Goal: Task Accomplishment & Management: Manage account settings

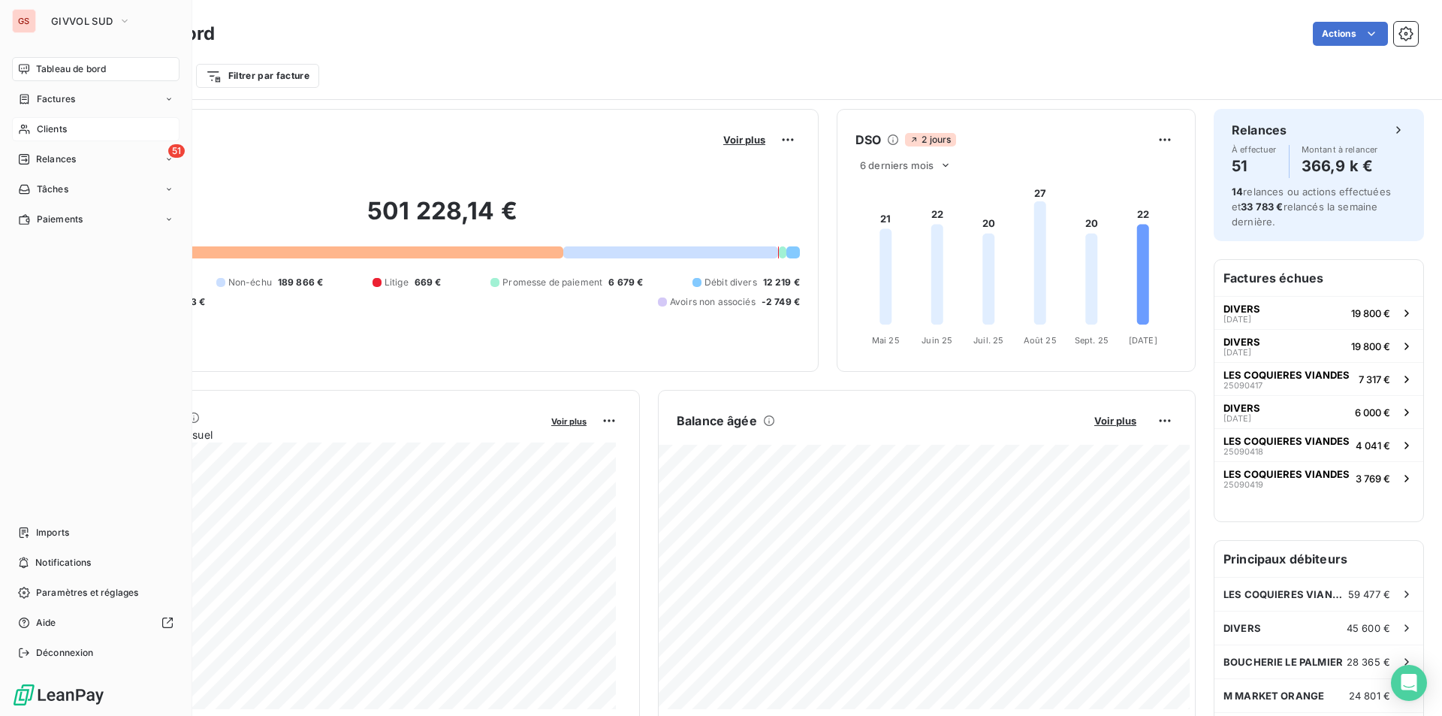
scroll to position [677, 0]
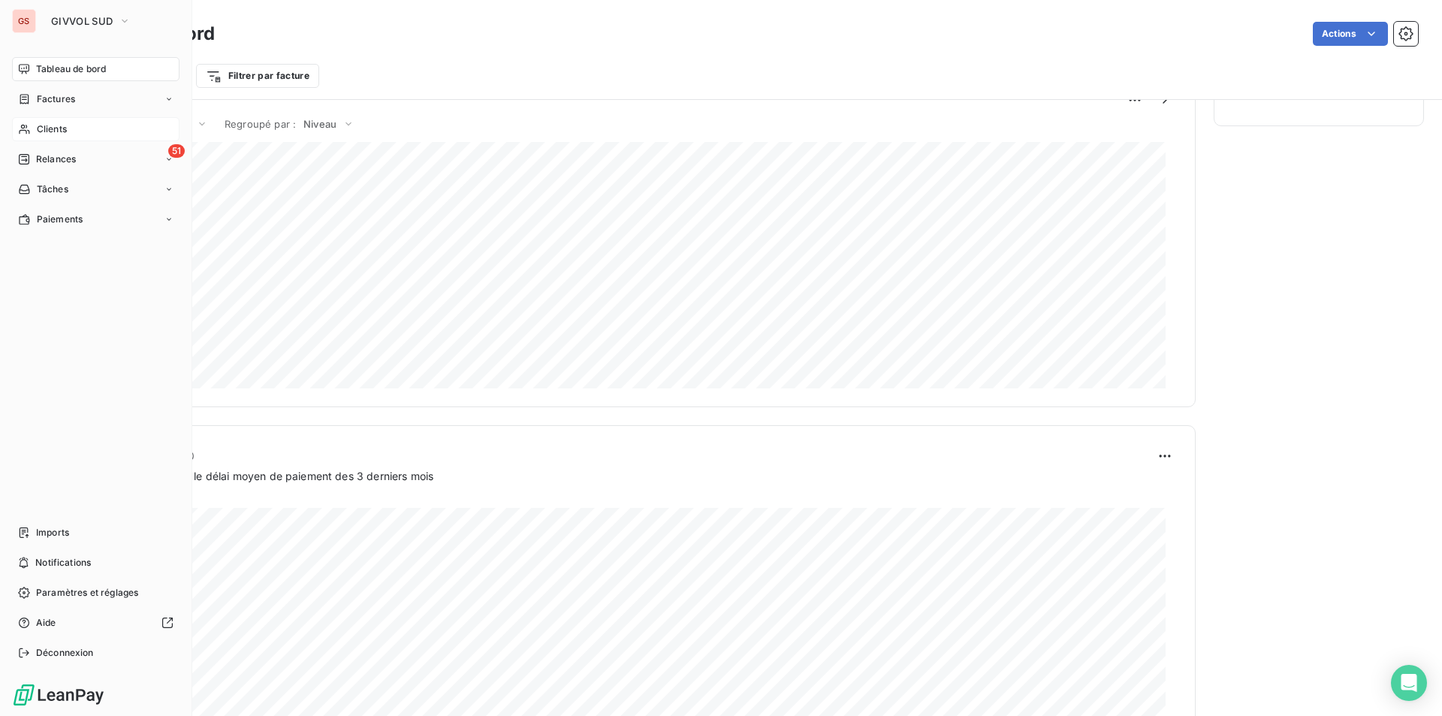
click at [35, 127] on div "Clients" at bounding box center [95, 129] width 167 height 24
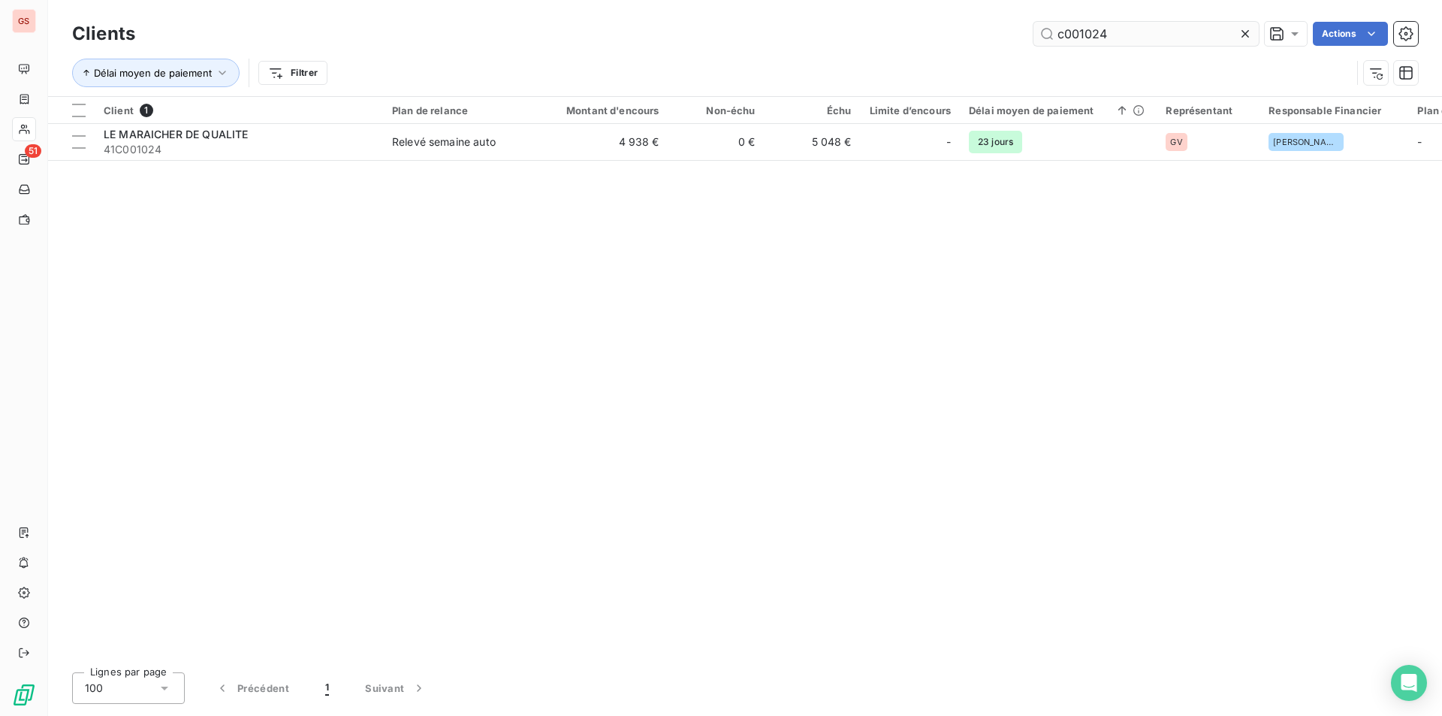
drag, startPoint x: 1090, startPoint y: 40, endPoint x: 1140, endPoint y: 36, distance: 49.7
click at [1140, 36] on input "c001024" at bounding box center [1145, 34] width 225 height 24
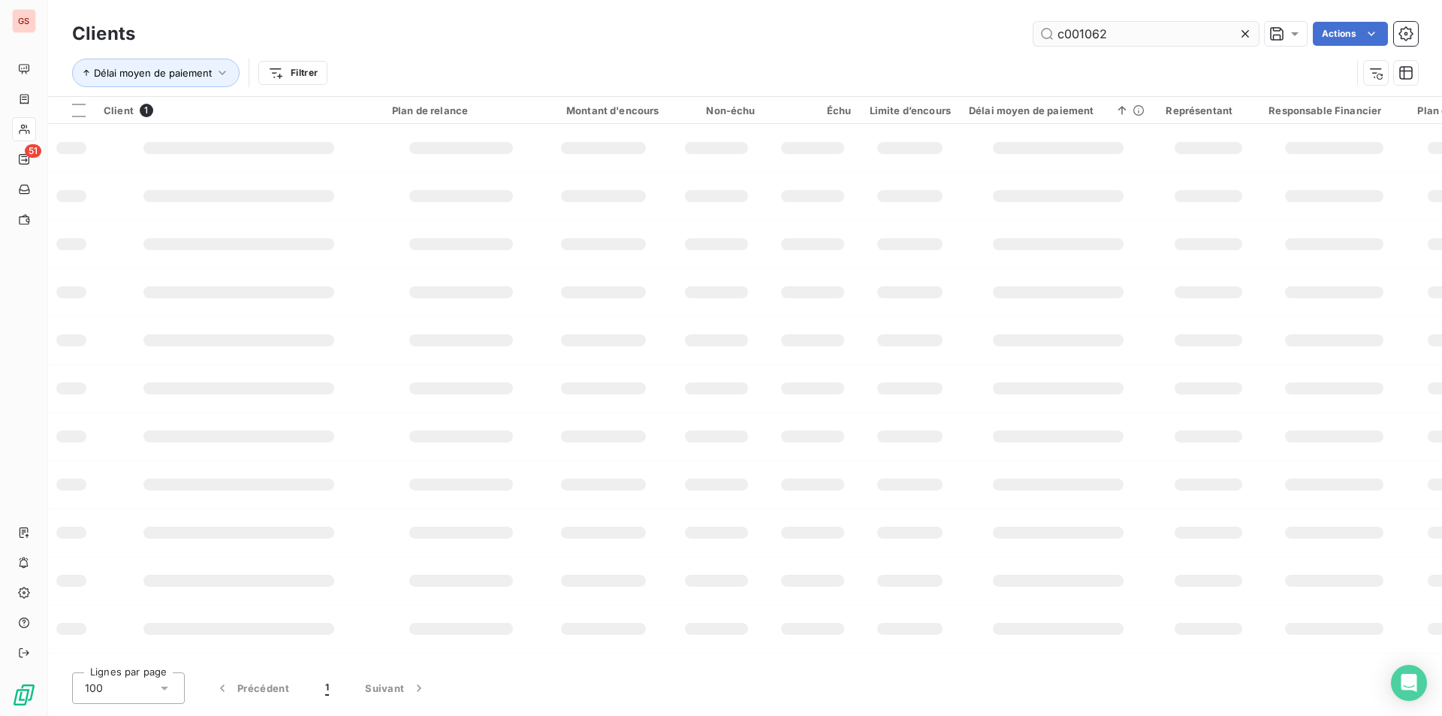
type input "c001062"
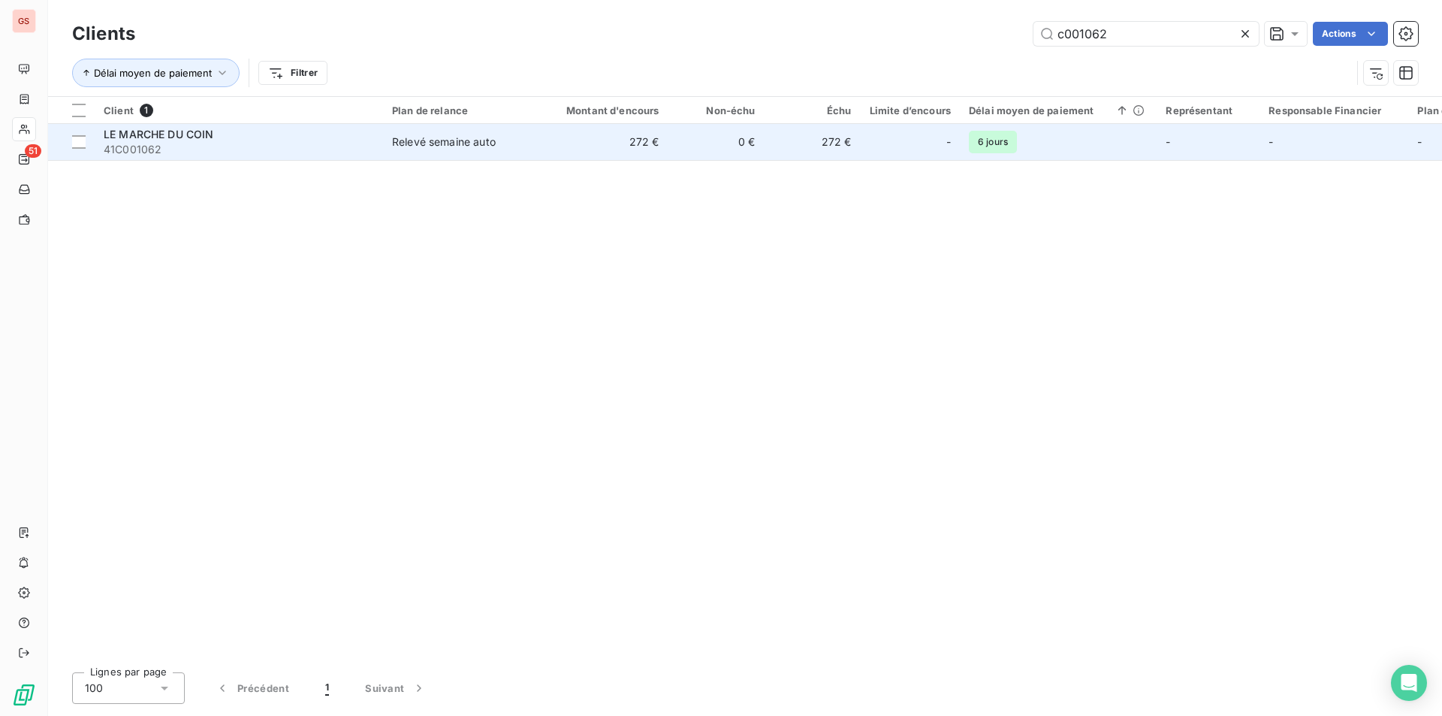
click at [424, 152] on td "Relevé semaine auto" at bounding box center [461, 142] width 156 height 36
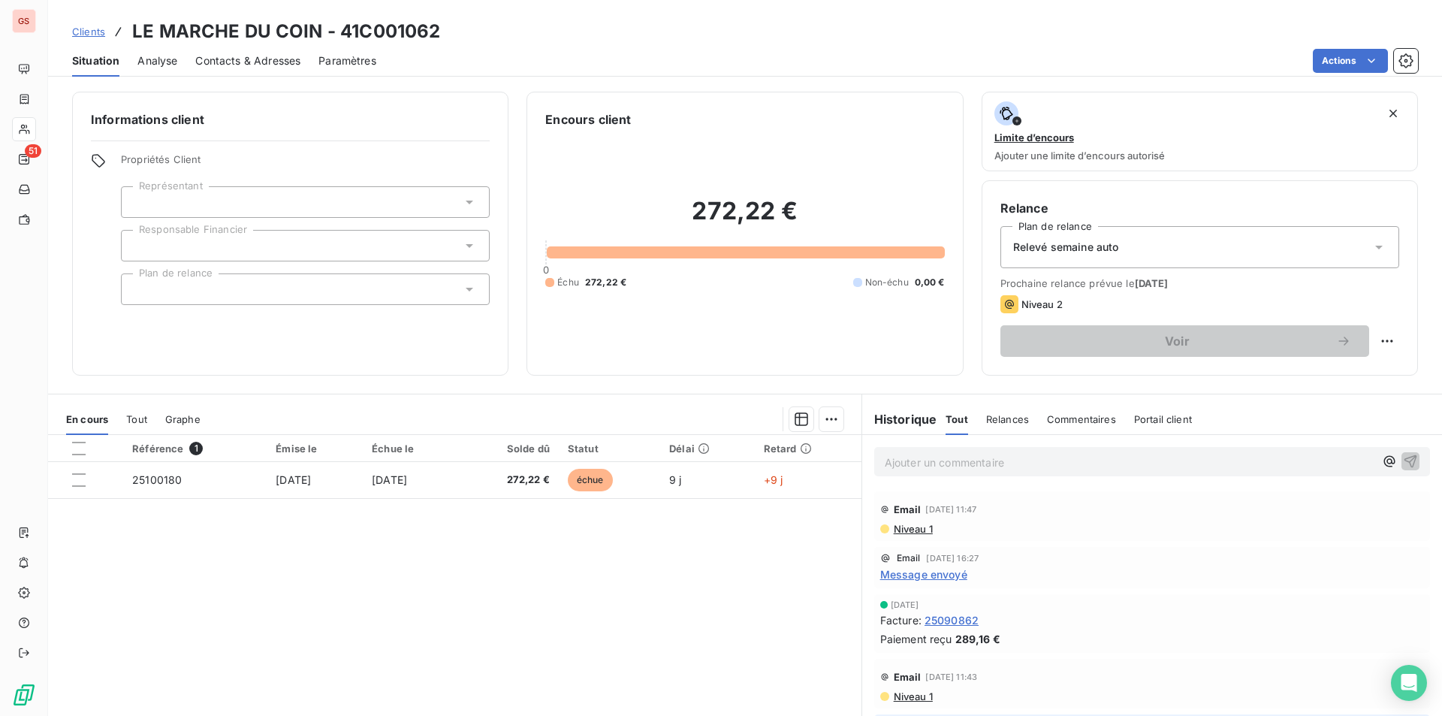
click at [912, 572] on span "Message envoyé" at bounding box center [923, 574] width 87 height 16
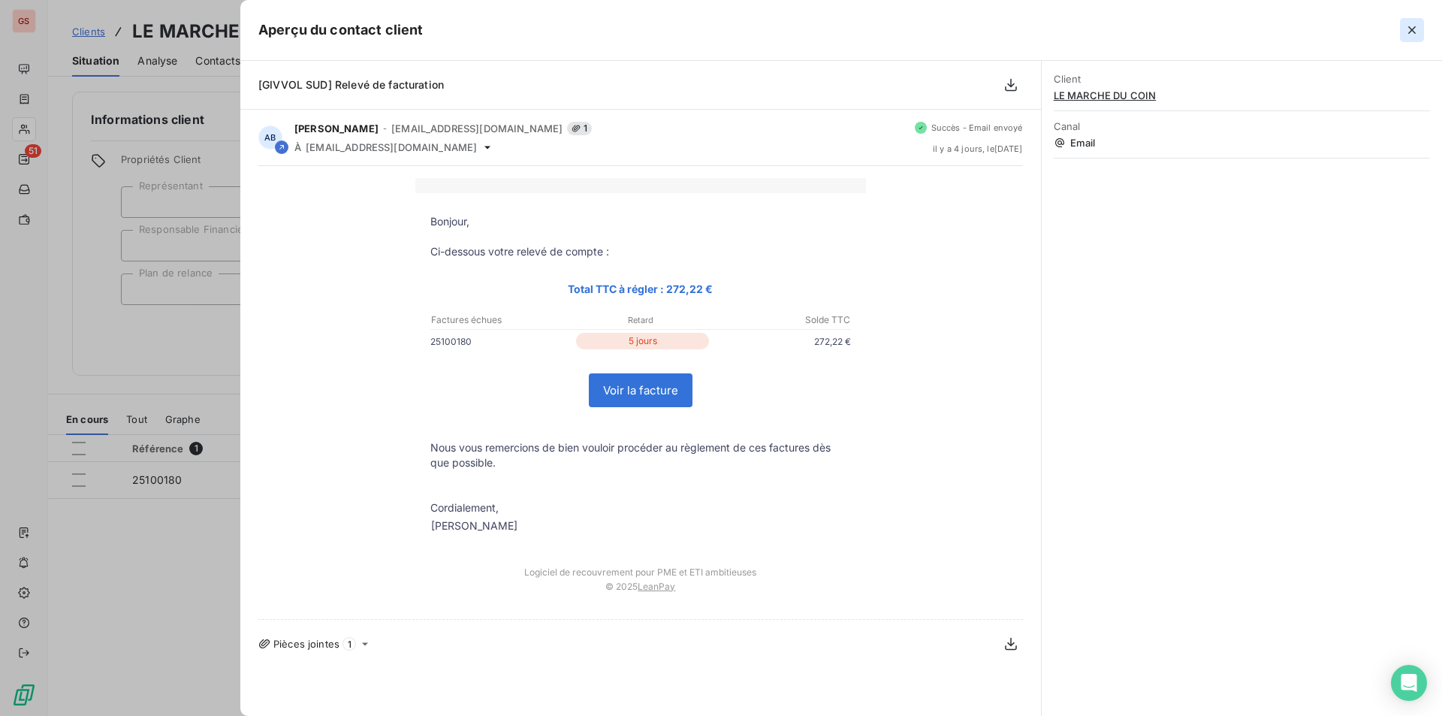
click at [1415, 31] on icon "button" at bounding box center [1411, 30] width 15 height 15
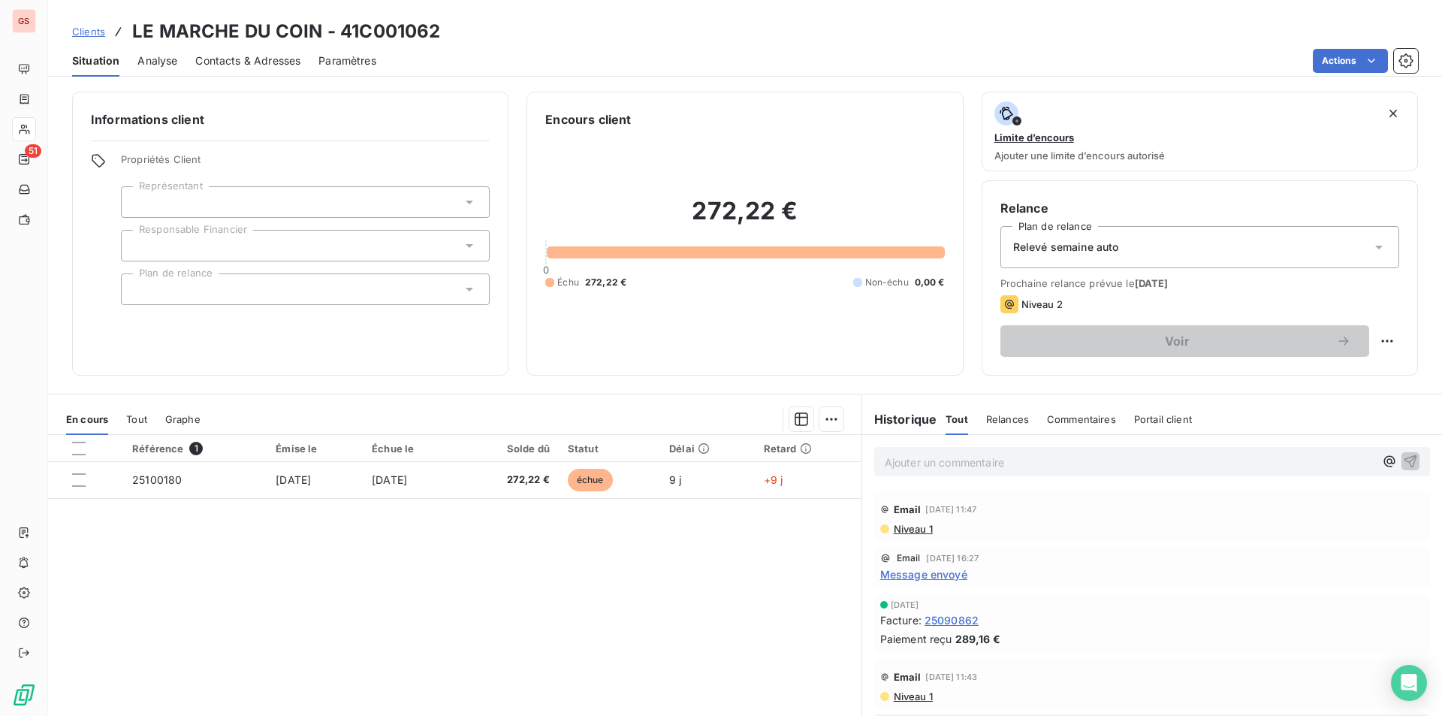
click at [905, 527] on span "Niveau 1" at bounding box center [912, 529] width 41 height 12
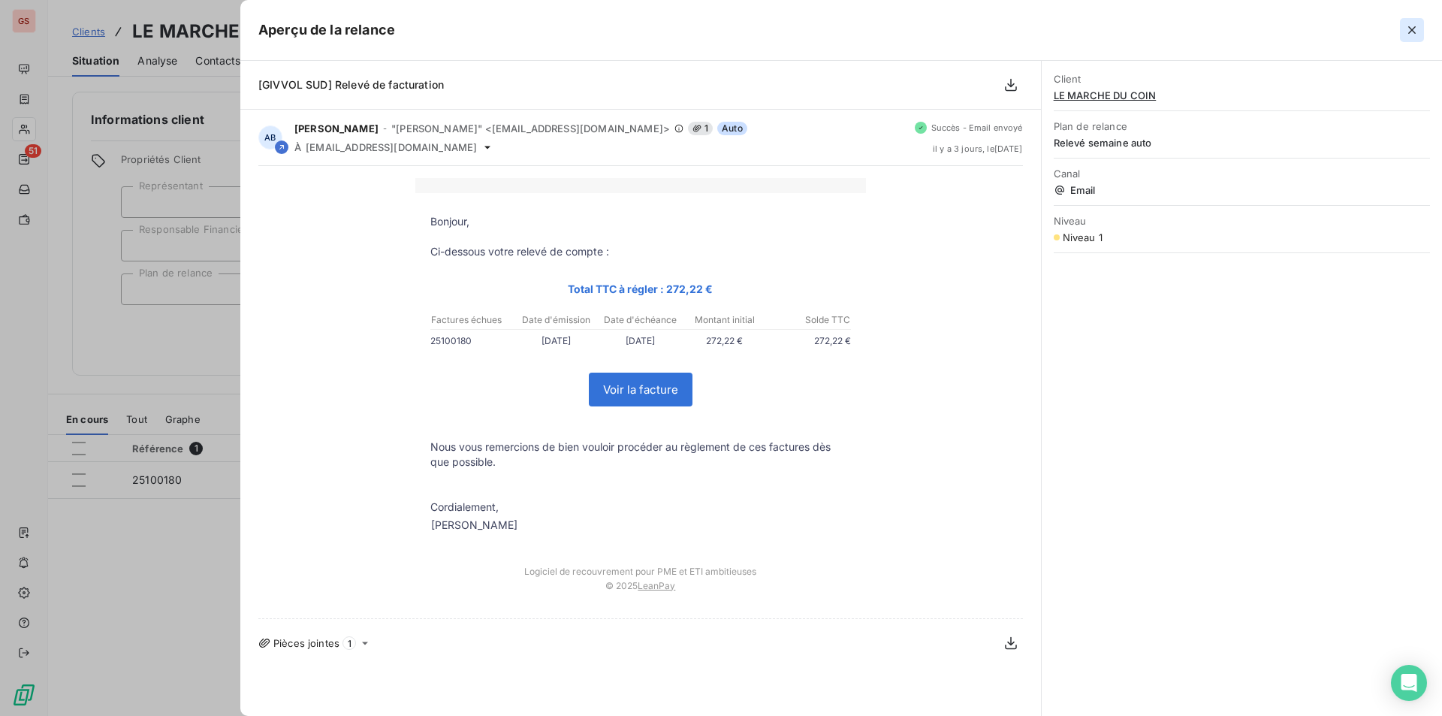
click at [1418, 37] on icon "button" at bounding box center [1411, 30] width 15 height 15
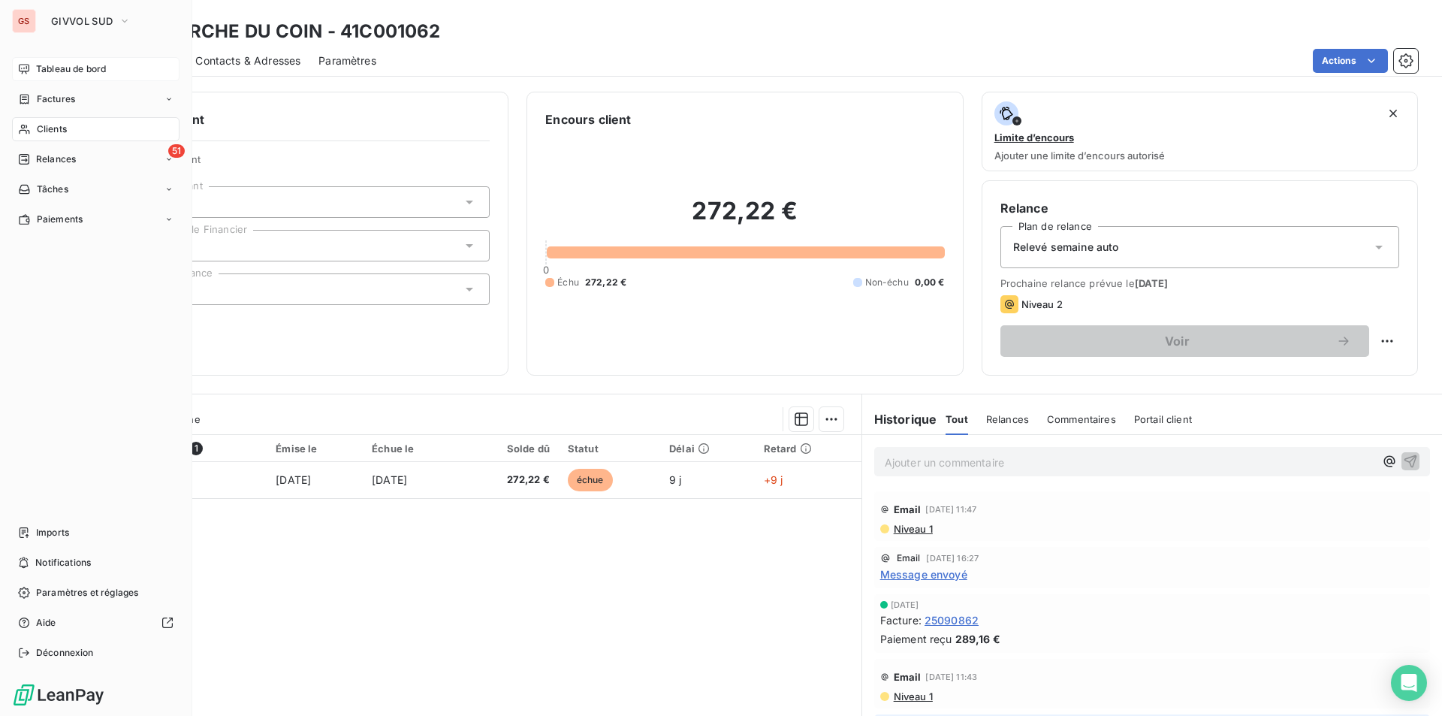
click at [116, 68] on div "Tableau de bord" at bounding box center [95, 69] width 167 height 24
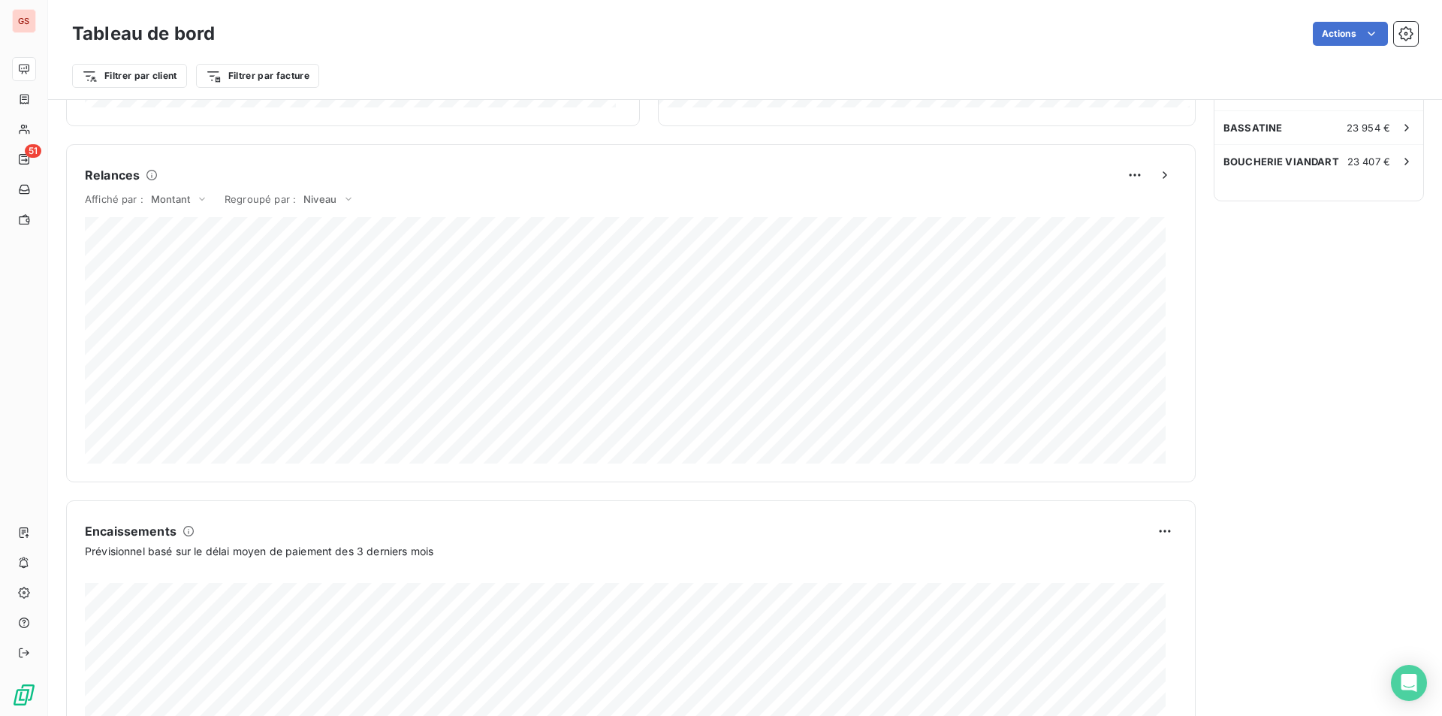
scroll to position [748, 0]
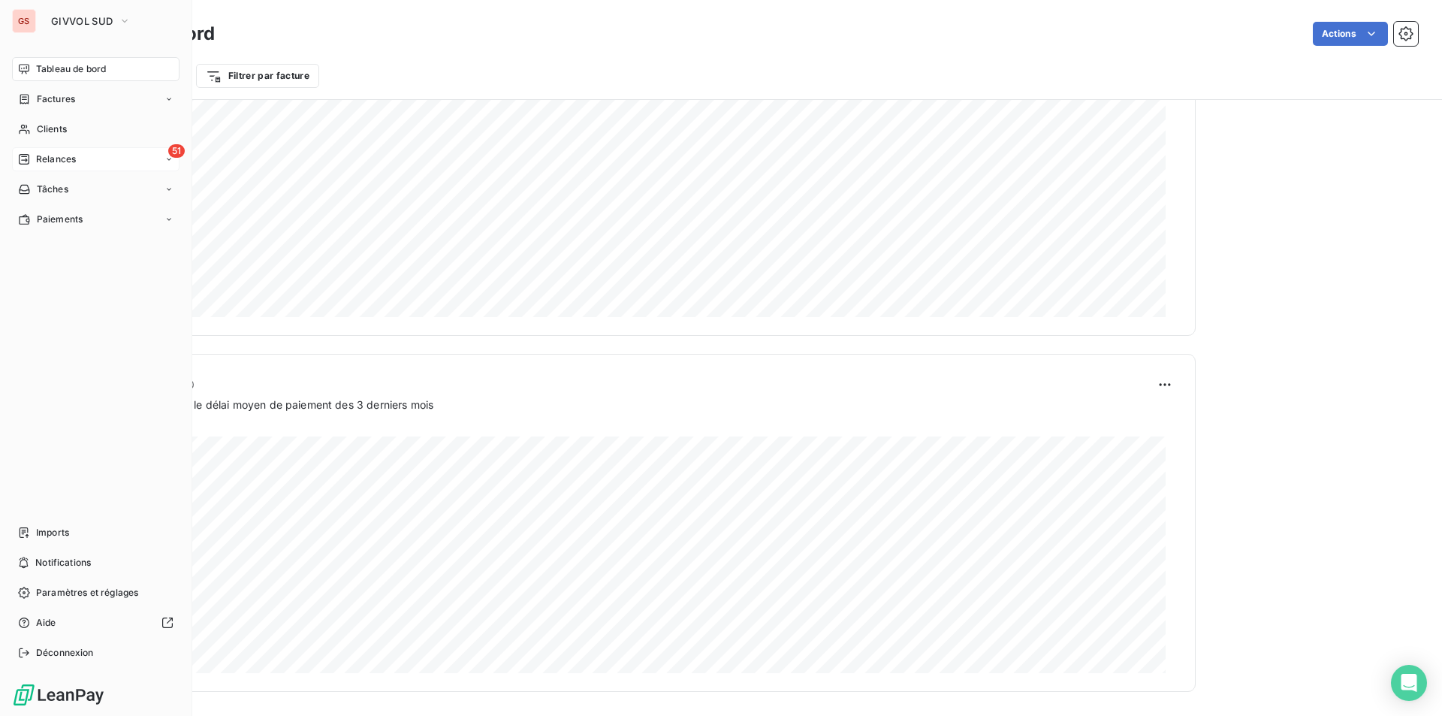
click at [98, 159] on div "51 Relances" at bounding box center [95, 159] width 167 height 24
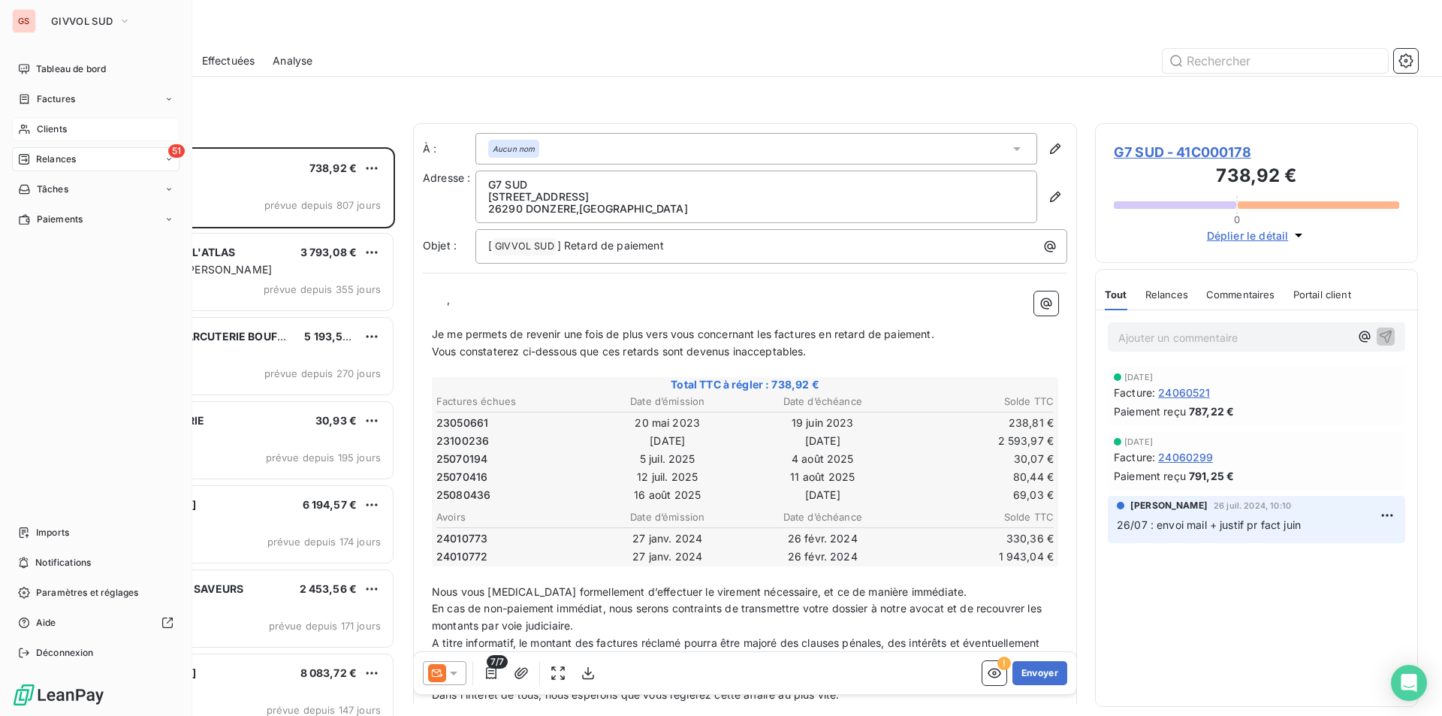
click at [56, 126] on span "Clients" at bounding box center [52, 129] width 30 height 14
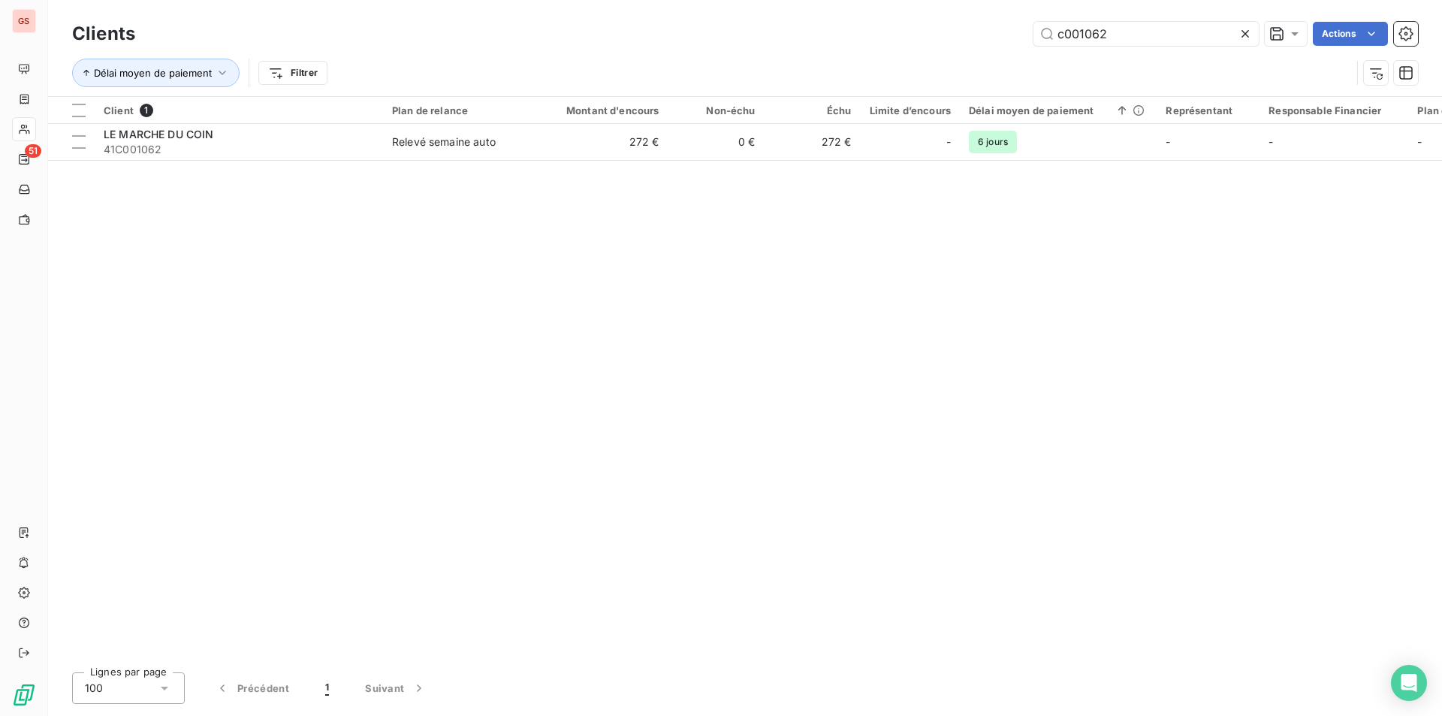
drag, startPoint x: 1076, startPoint y: 34, endPoint x: 1348, endPoint y: 60, distance: 273.1
click at [1346, 59] on div "Clients c001062 Actions Délai moyen de paiement Filtrer" at bounding box center [745, 57] width 1346 height 78
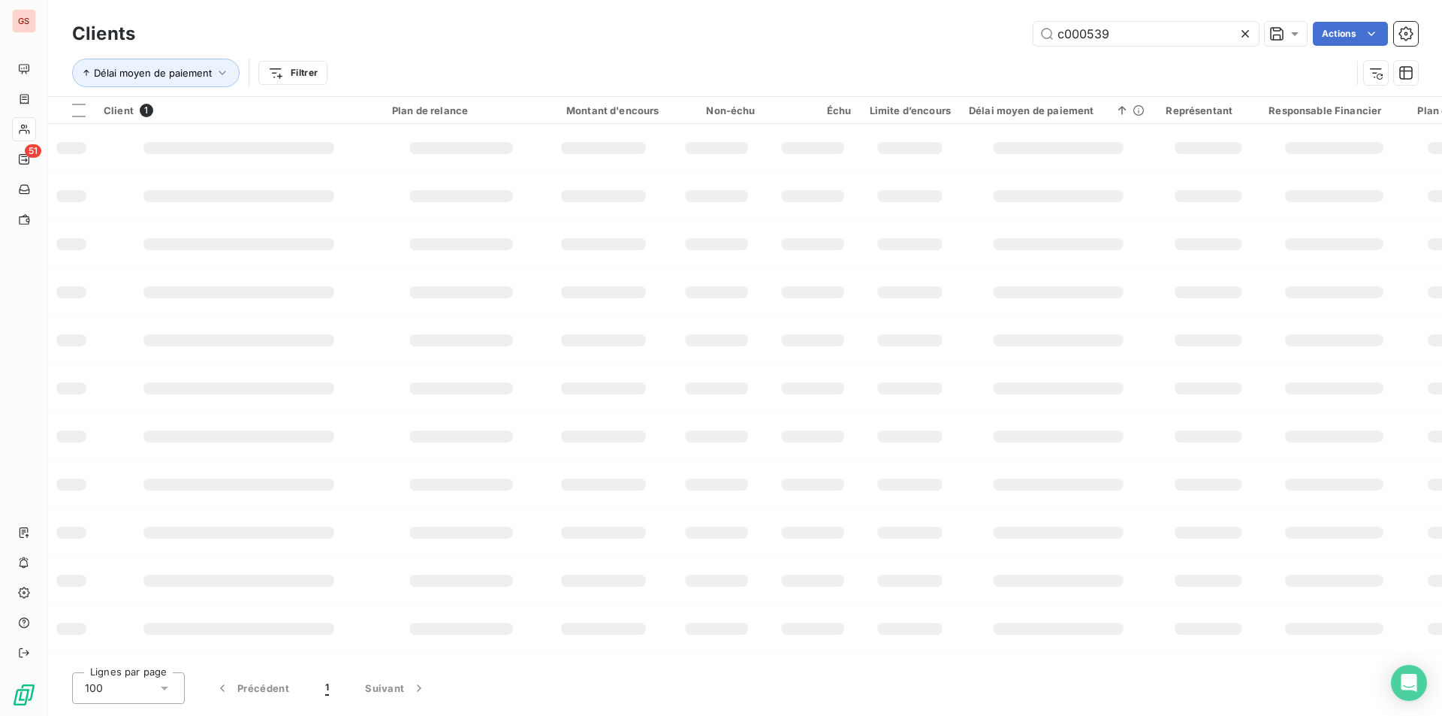
type input "c000539"
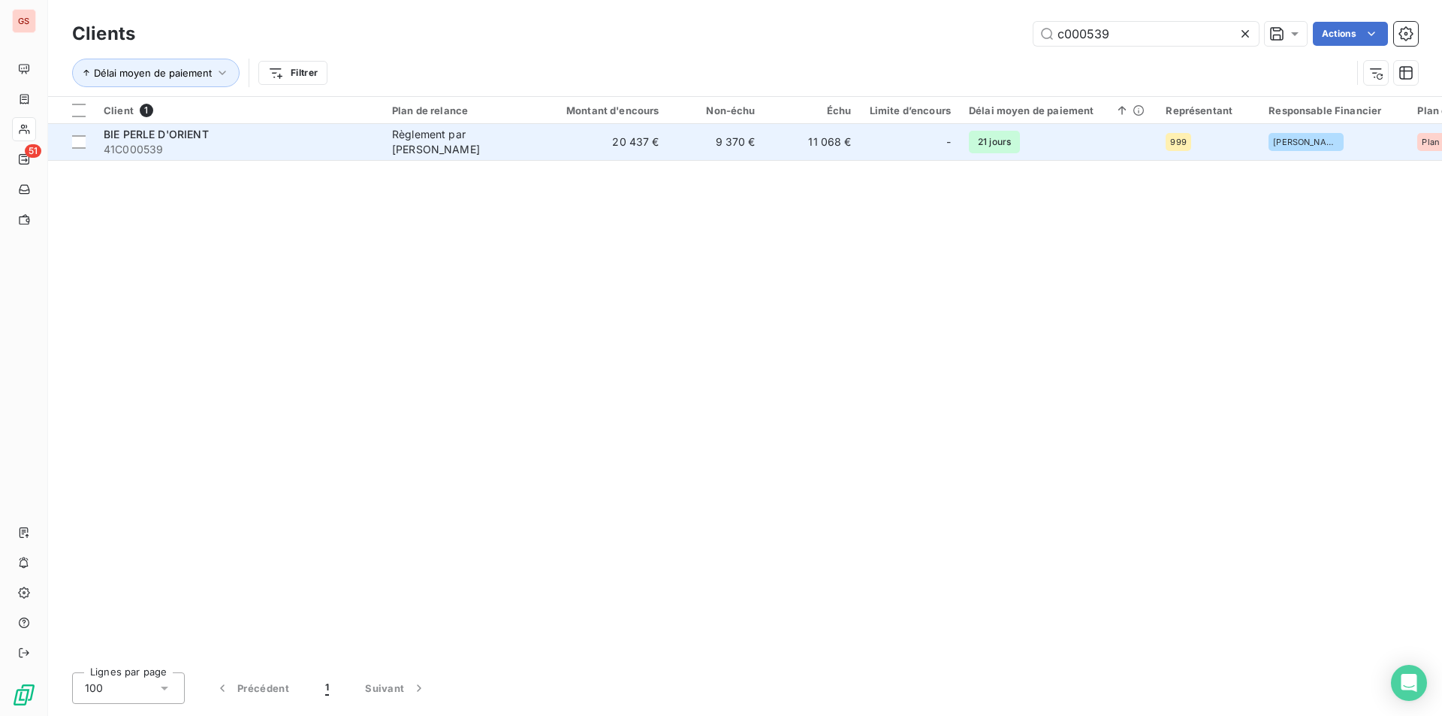
click at [390, 134] on td "Règlement par [PERSON_NAME]" at bounding box center [461, 142] width 156 height 36
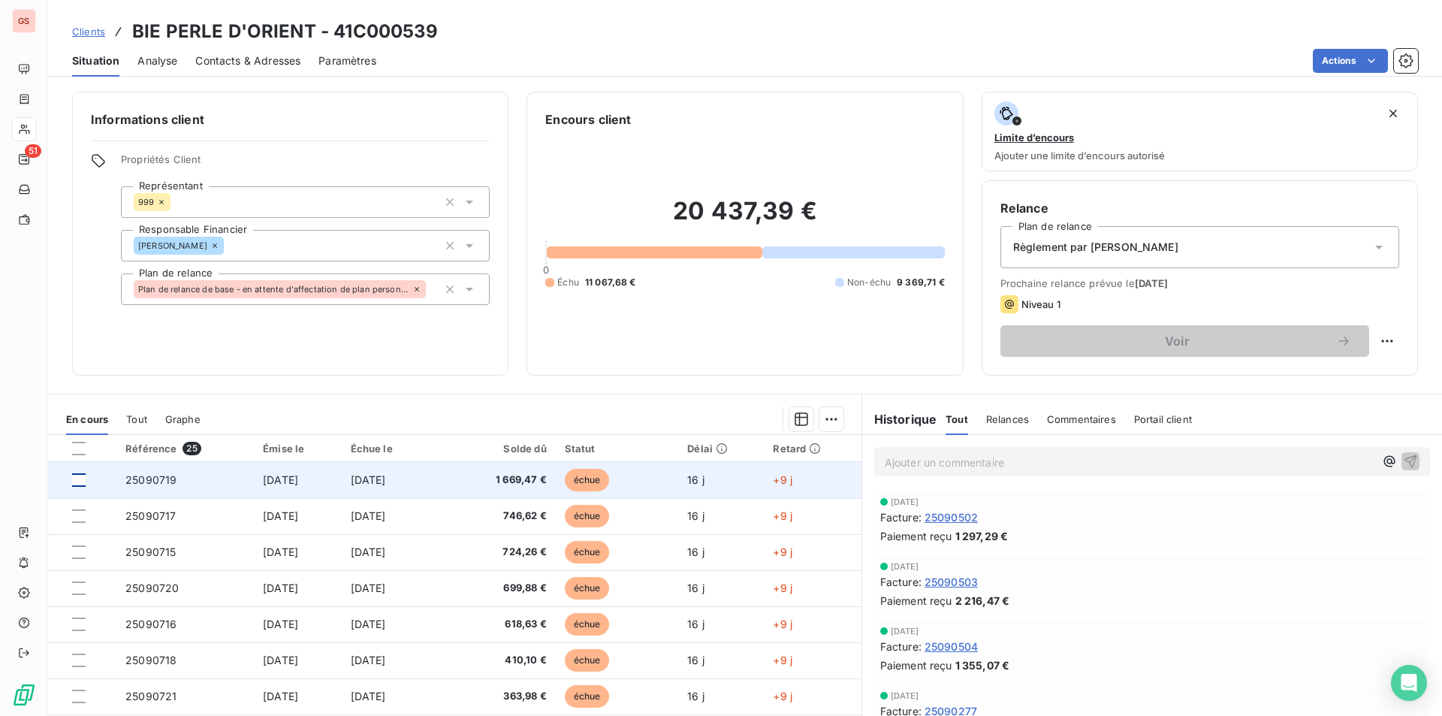
click at [74, 478] on div at bounding box center [79, 480] width 14 height 14
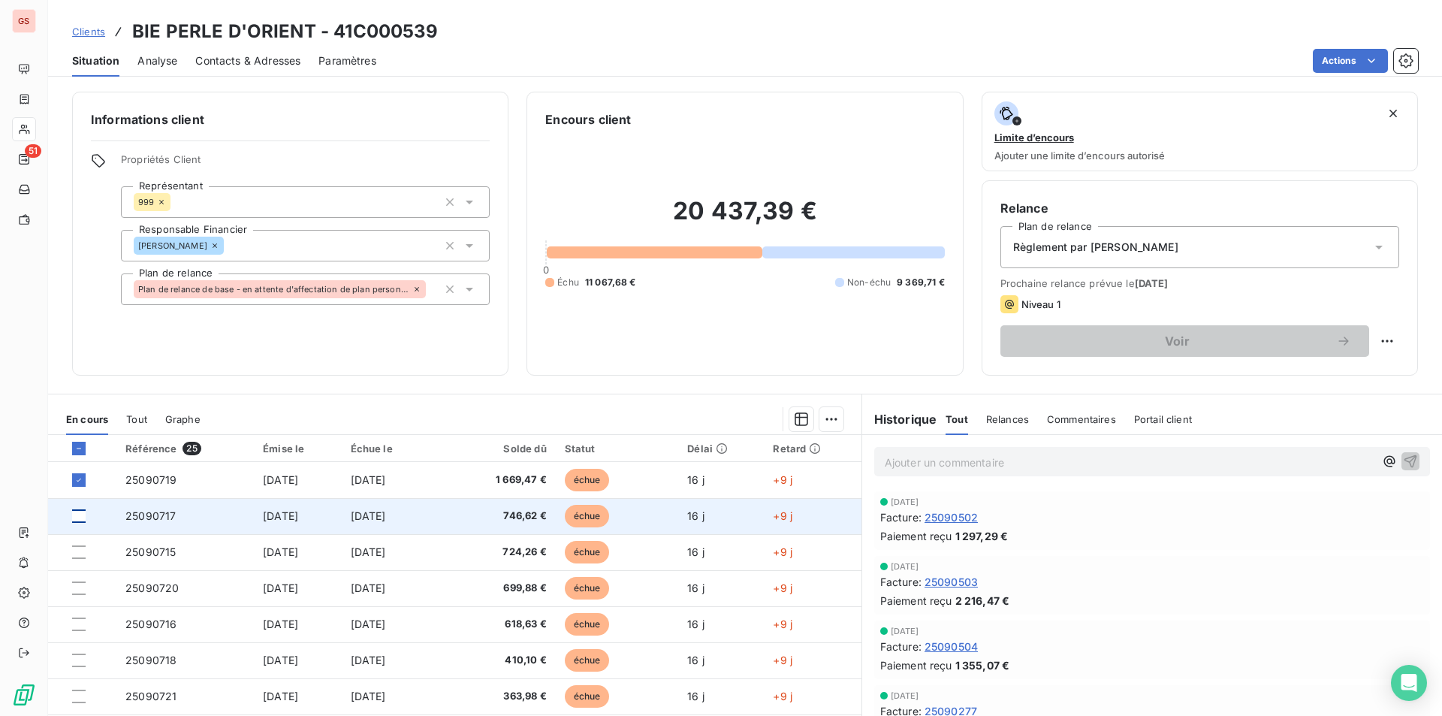
click at [77, 515] on div at bounding box center [79, 516] width 14 height 14
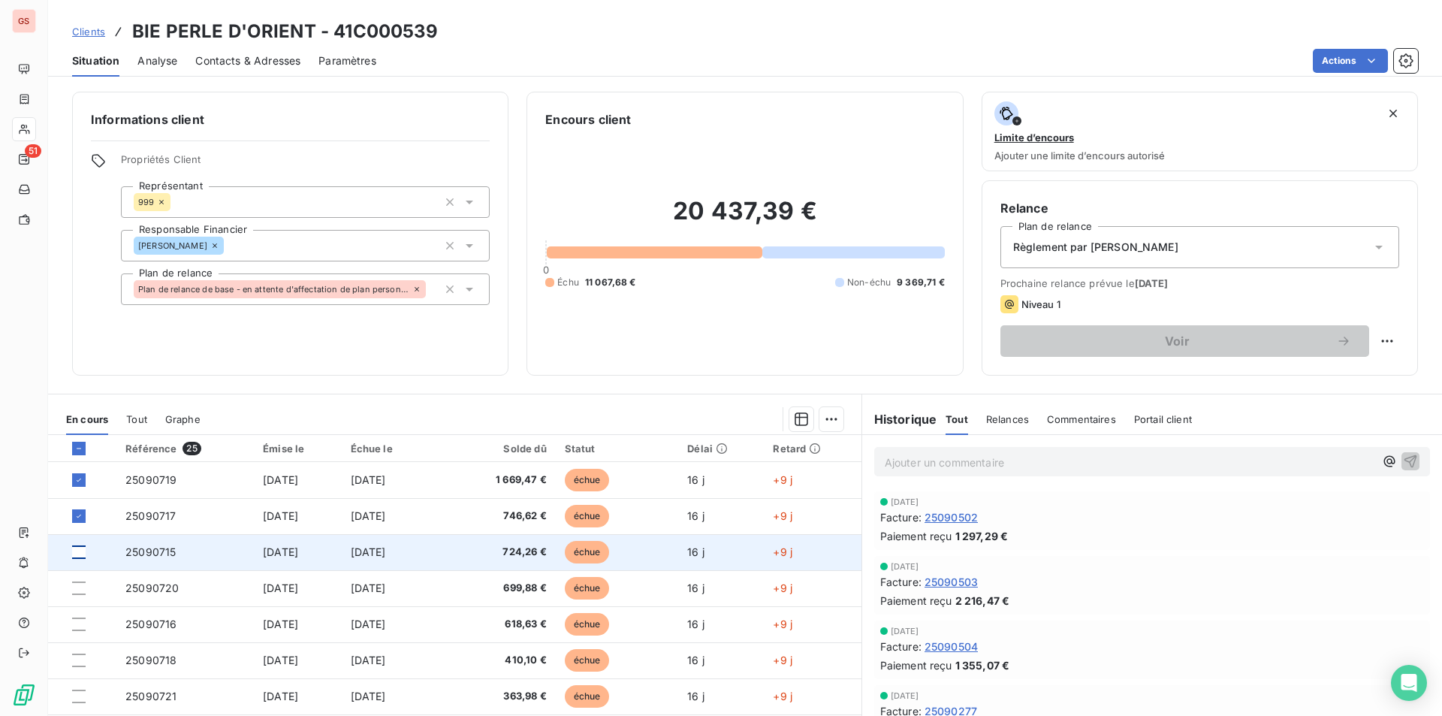
click at [83, 547] on div at bounding box center [79, 552] width 14 height 14
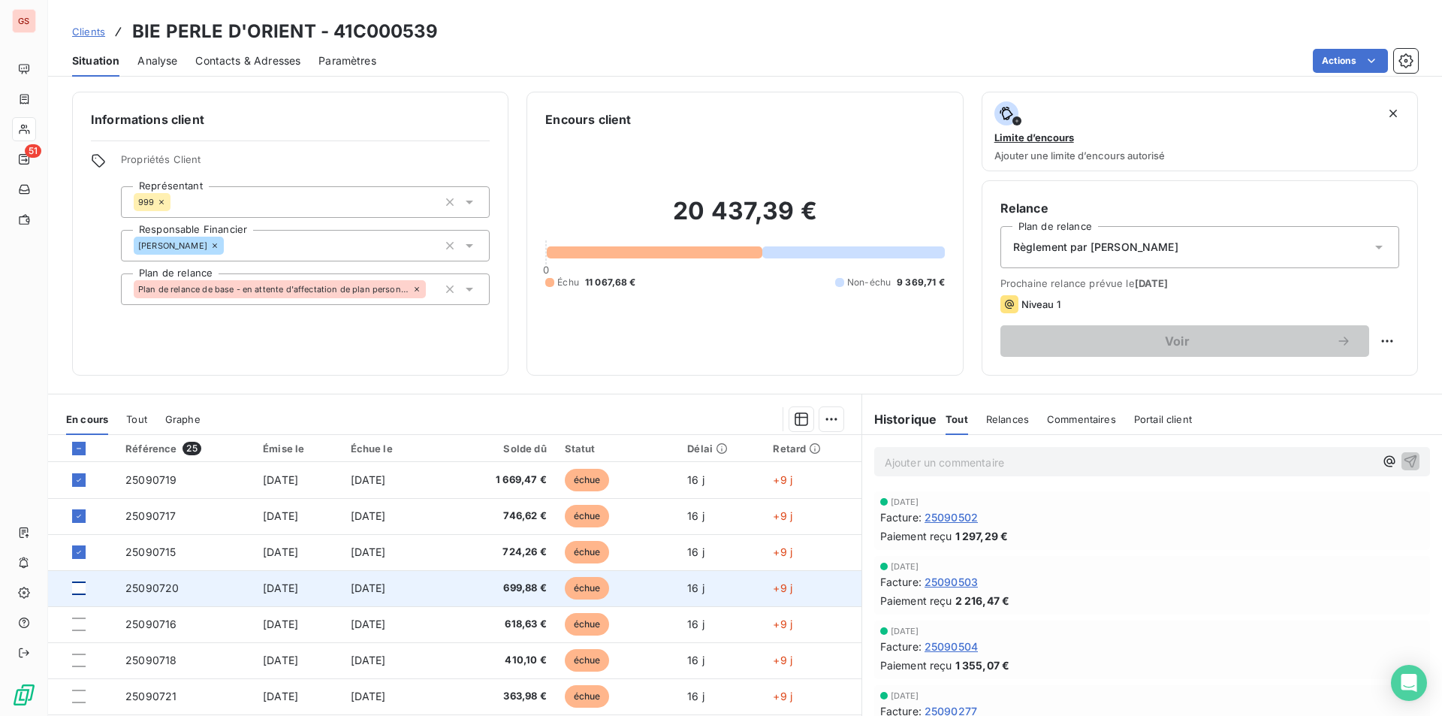
drag, startPoint x: 75, startPoint y: 580, endPoint x: 83, endPoint y: 592, distance: 14.0
click at [76, 580] on td at bounding box center [82, 588] width 68 height 36
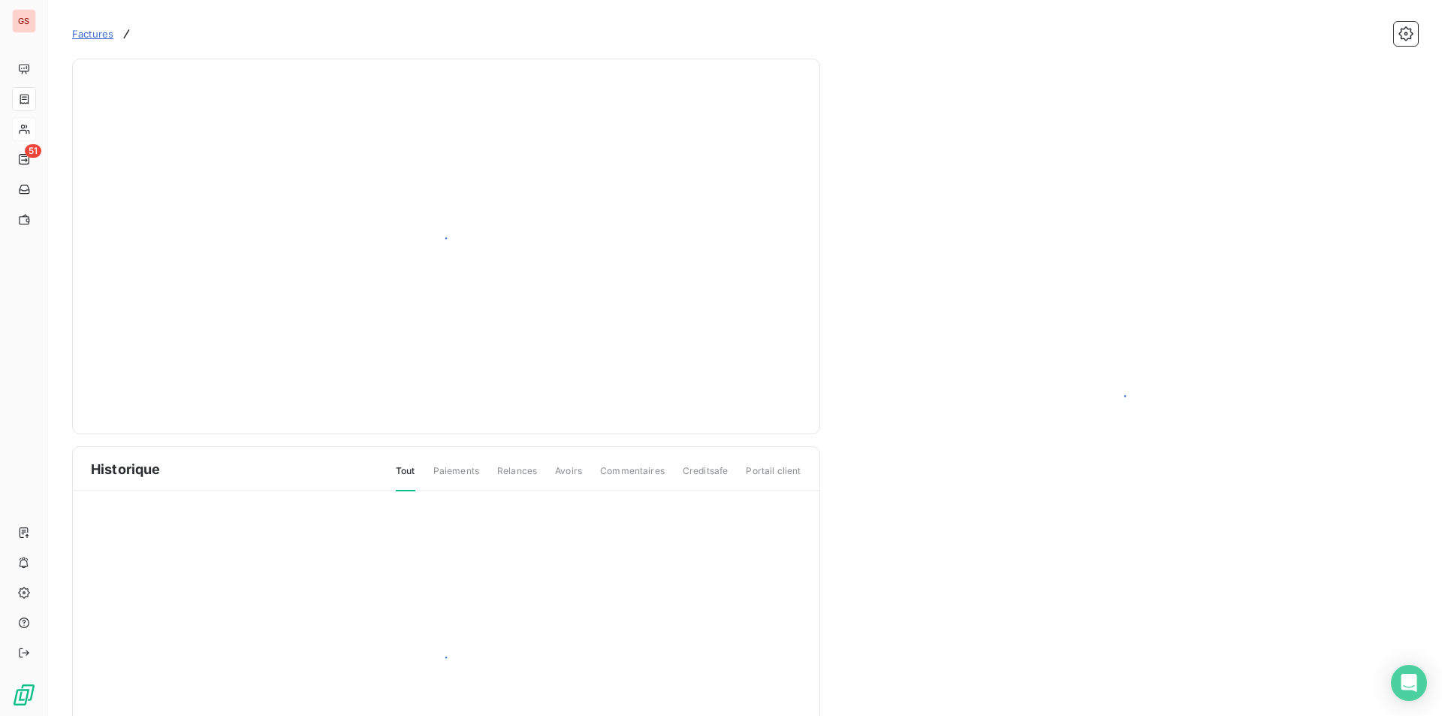
click at [74, 581] on div "Historique Tout Paiements Relances Avoirs Commentaires Creditsafe Portail client" at bounding box center [446, 621] width 746 height 348
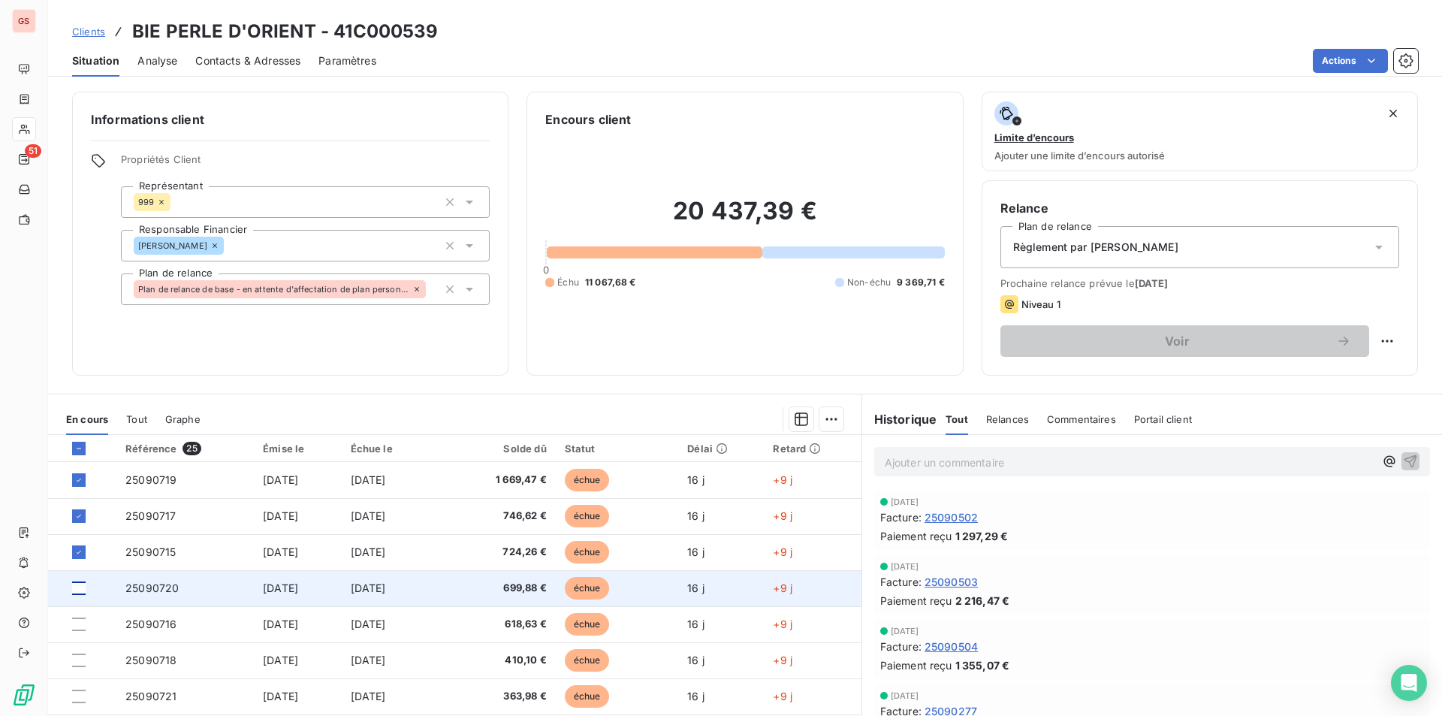
drag, startPoint x: 73, startPoint y: 587, endPoint x: 77, endPoint y: 594, distance: 7.7
click at [74, 587] on div at bounding box center [79, 588] width 14 height 14
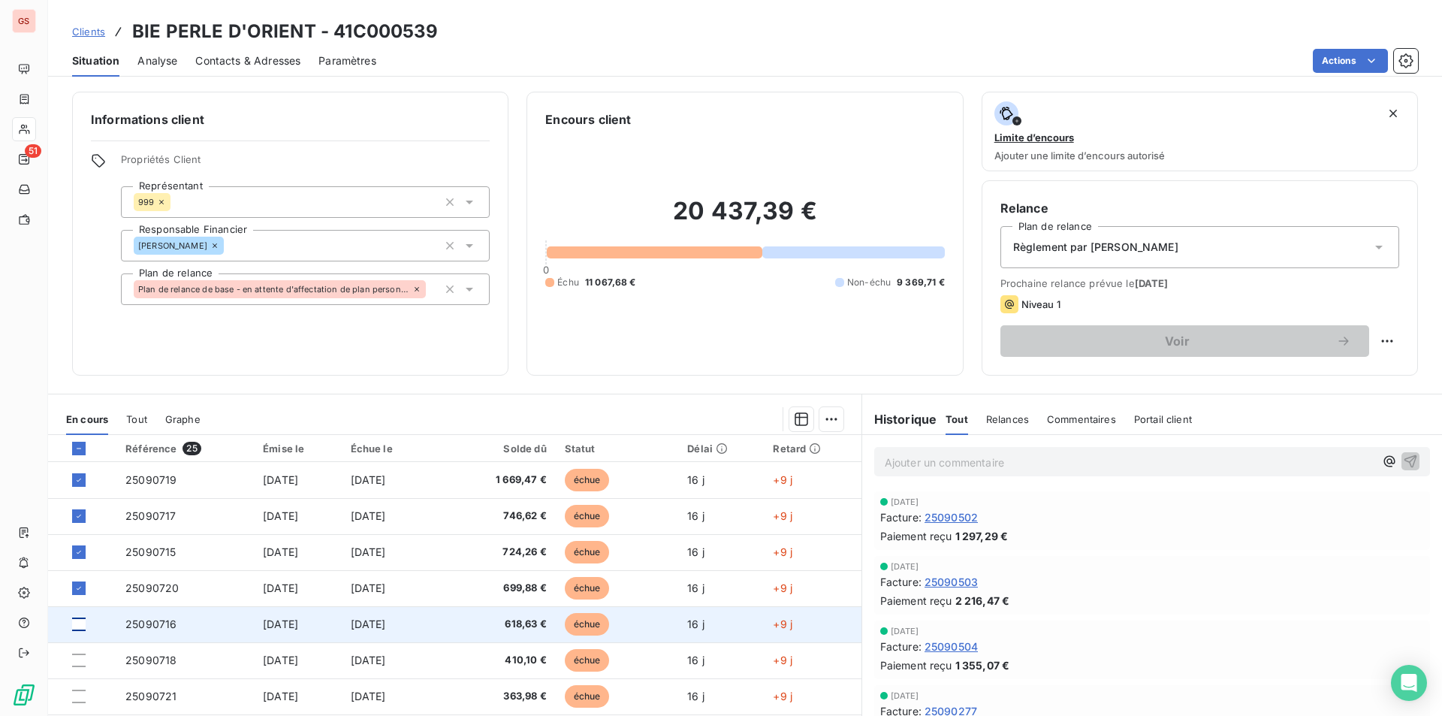
click at [77, 627] on div at bounding box center [79, 624] width 14 height 14
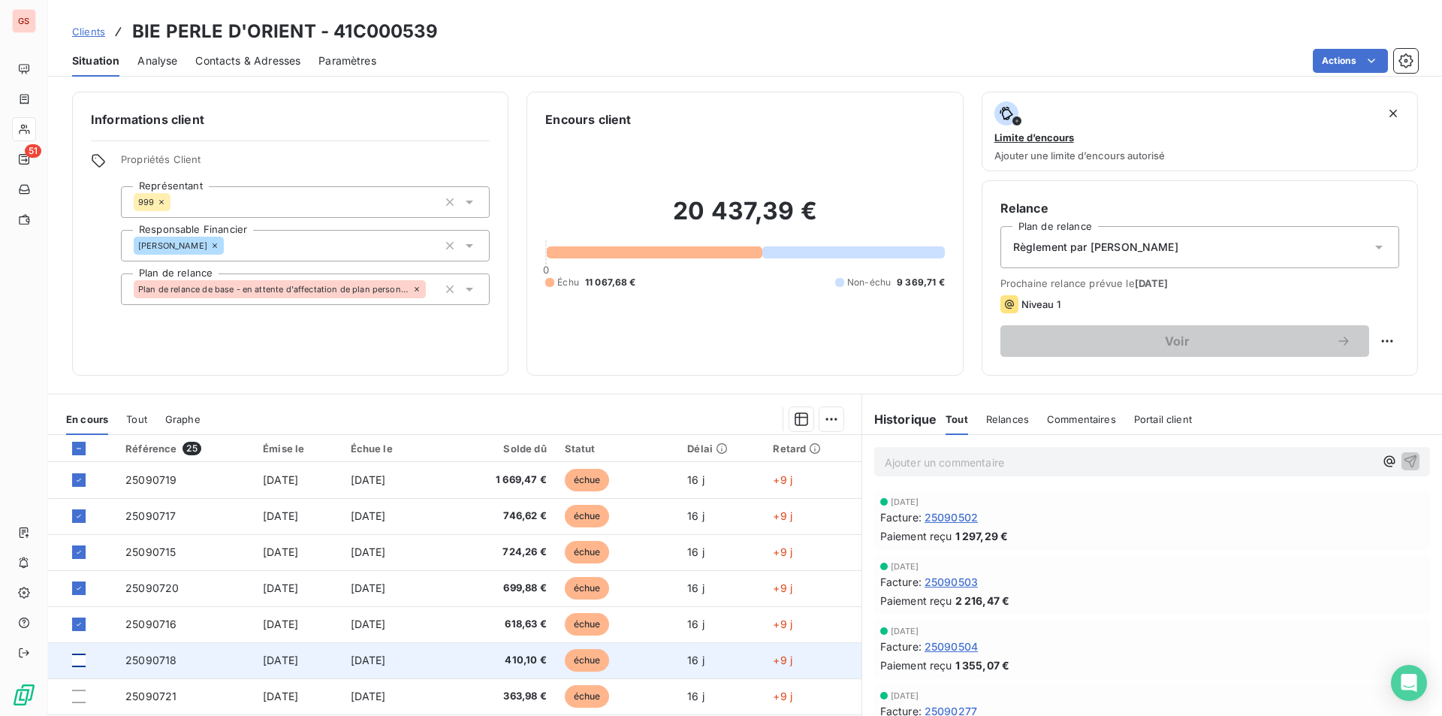
click at [78, 662] on div at bounding box center [79, 660] width 14 height 14
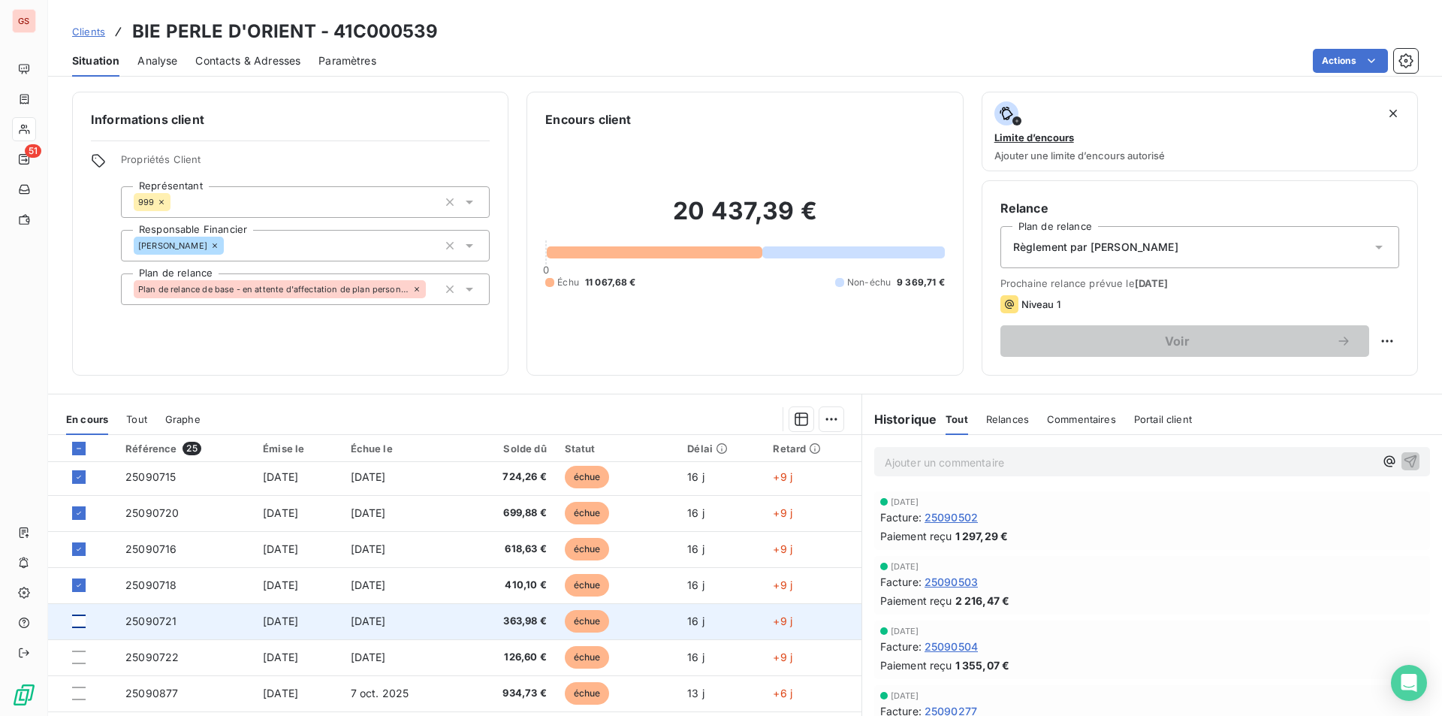
click at [80, 621] on div at bounding box center [79, 621] width 14 height 14
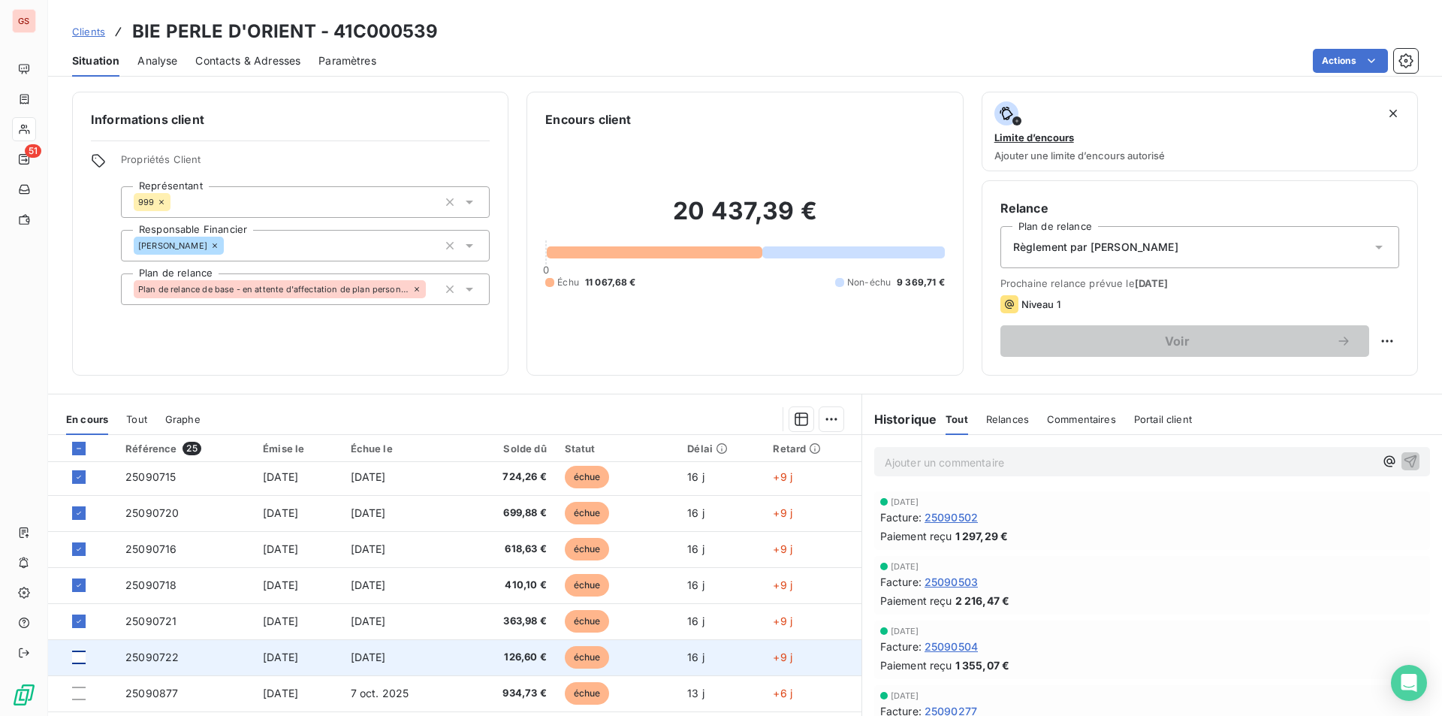
click at [80, 661] on div at bounding box center [79, 657] width 14 height 14
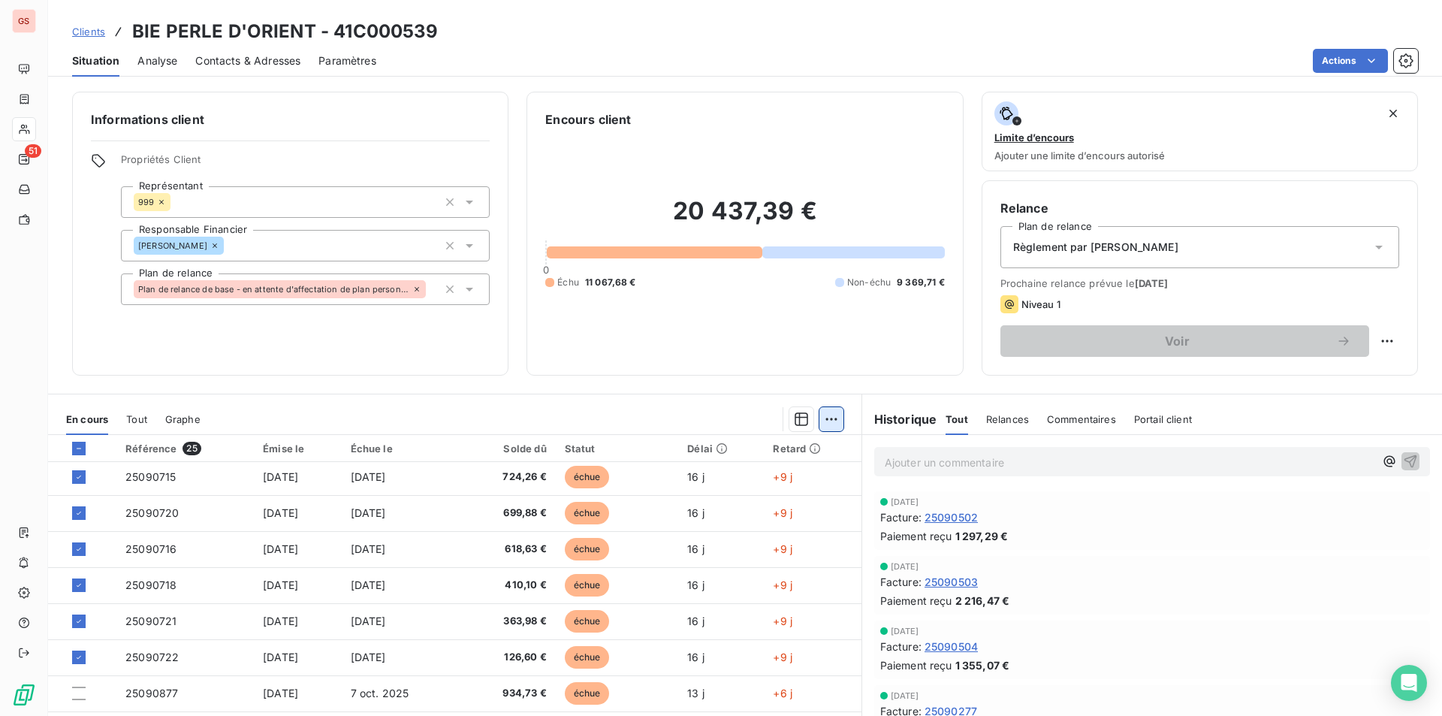
click at [828, 421] on html "GS 51 Clients BIE PERLE D'ORIENT - 41C000539 Situation Analyse Contacts & Adres…" at bounding box center [721, 358] width 1442 height 716
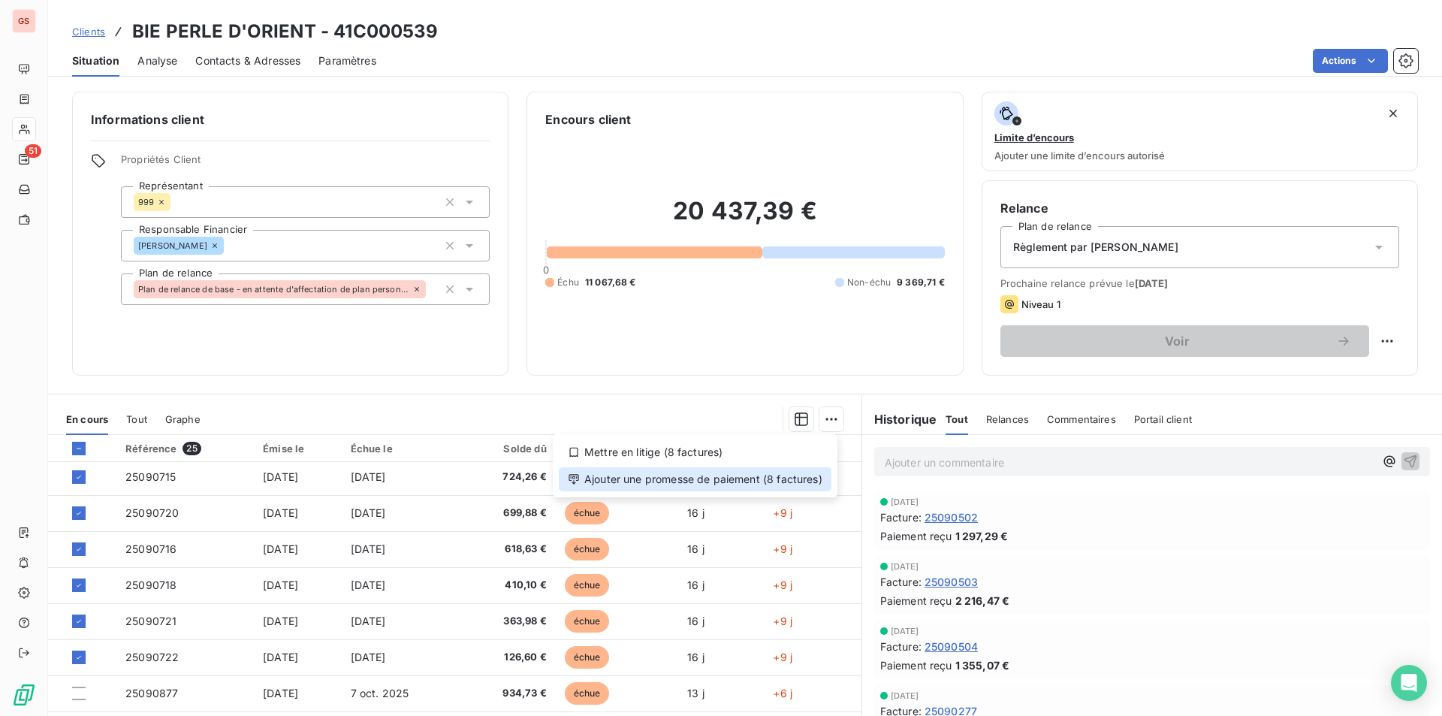
click at [759, 484] on div "Ajouter une promesse de paiement (8 factures)" at bounding box center [695, 479] width 273 height 24
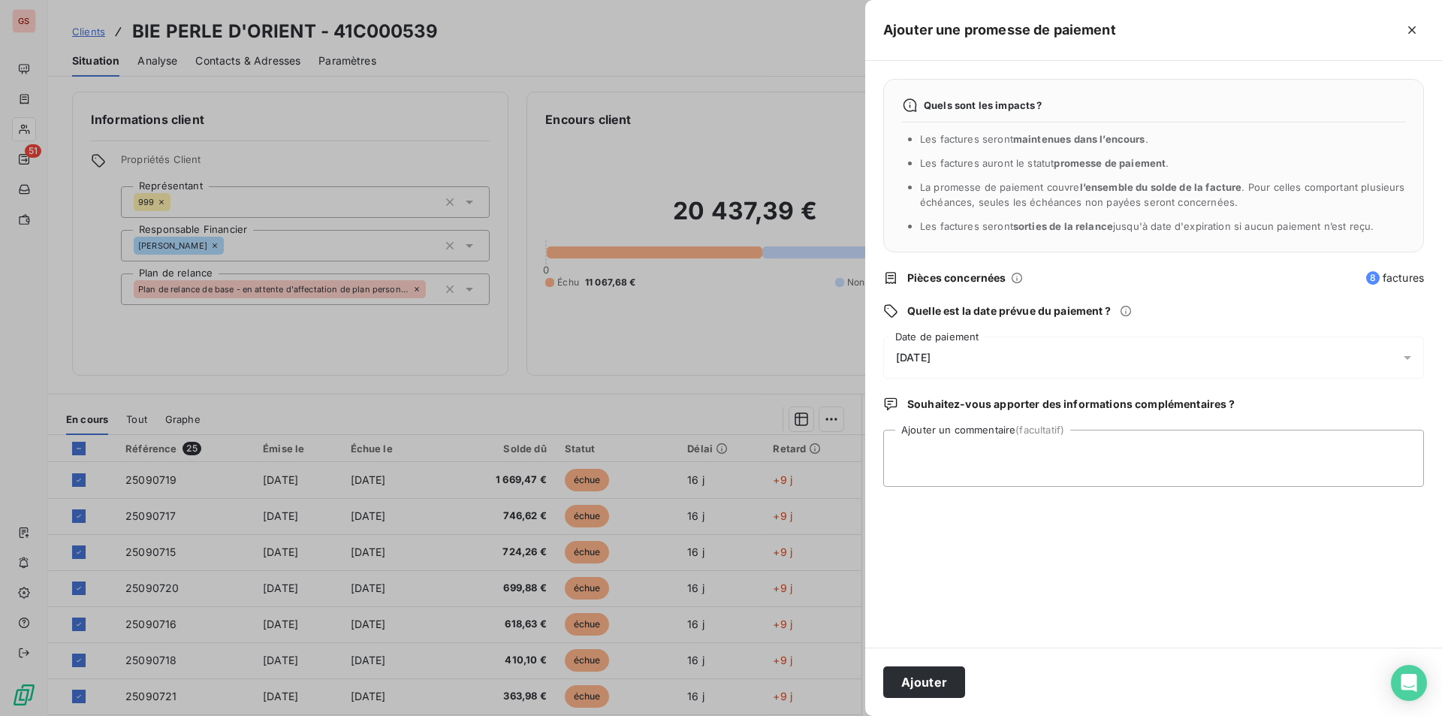
click at [930, 357] on span "[DATE]" at bounding box center [913, 357] width 35 height 12
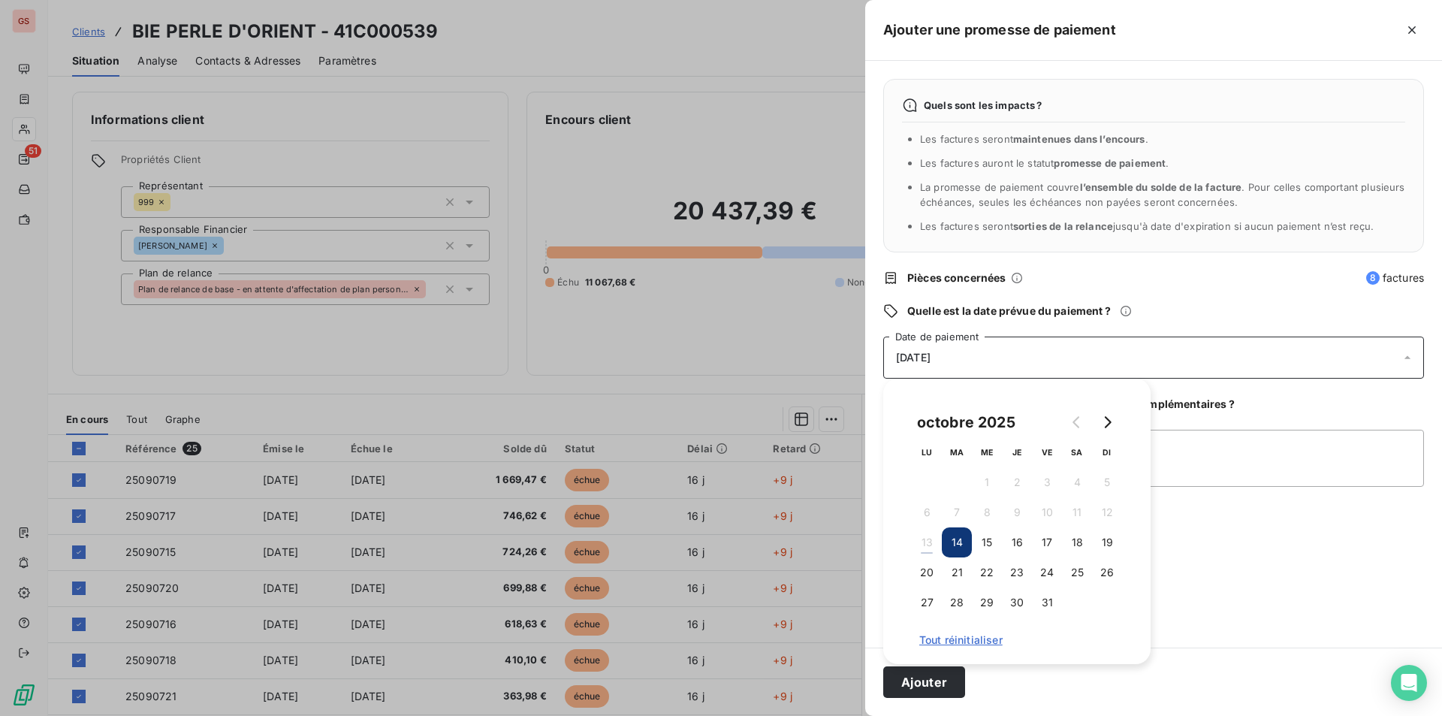
drag, startPoint x: 1052, startPoint y: 547, endPoint x: 1125, endPoint y: 532, distance: 74.2
click at [1052, 546] on button "17" at bounding box center [1047, 542] width 30 height 30
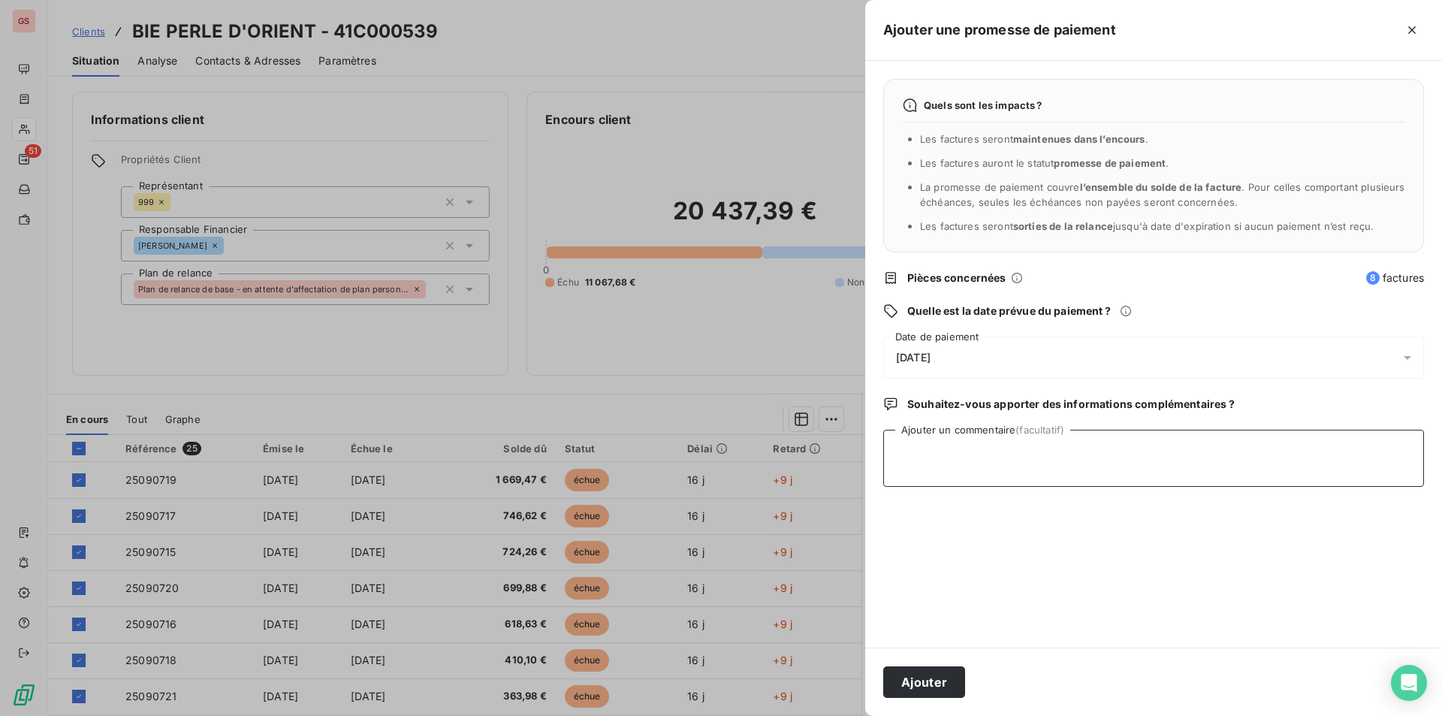
click at [1254, 482] on textarea "Ajouter un commentaire (facultatif)" at bounding box center [1153, 458] width 541 height 57
type textarea "chq"
click at [951, 680] on button "Ajouter" at bounding box center [924, 682] width 82 height 32
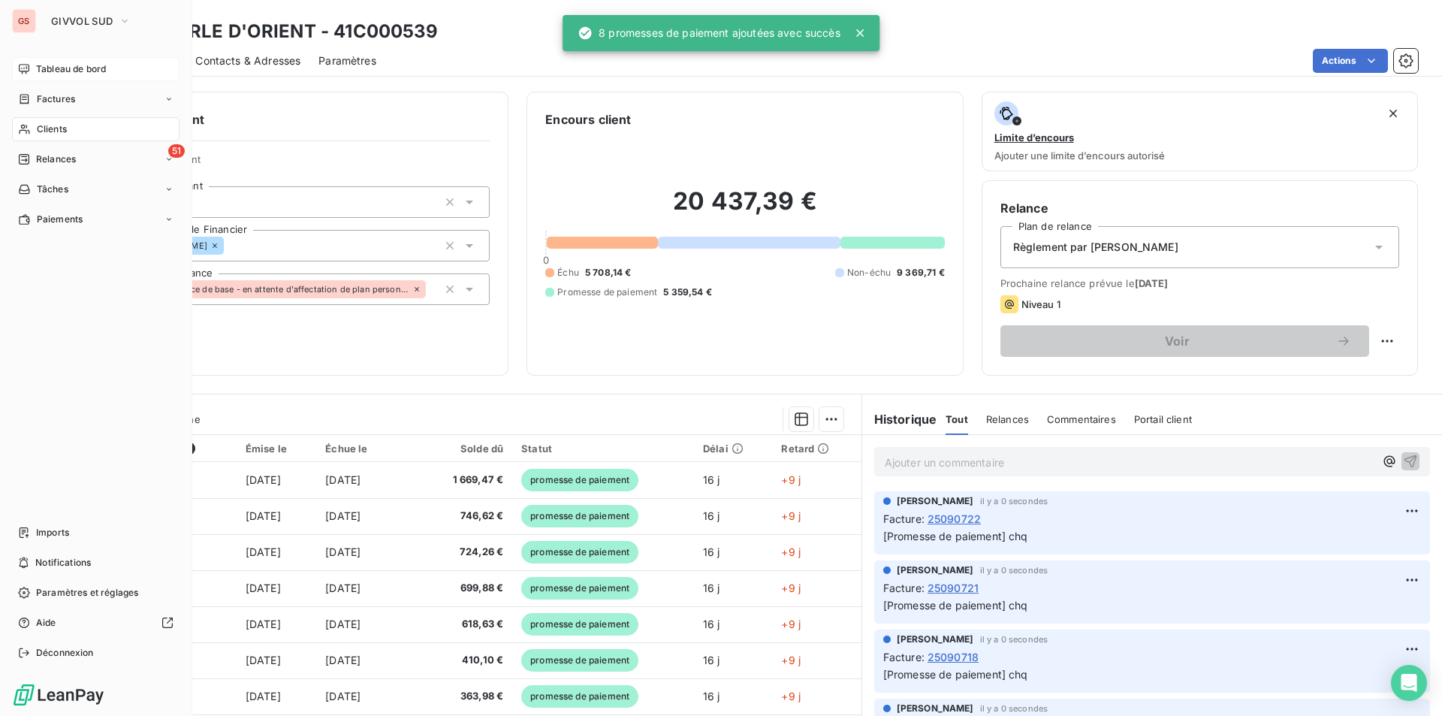
click at [74, 72] on span "Tableau de bord" at bounding box center [71, 69] width 70 height 14
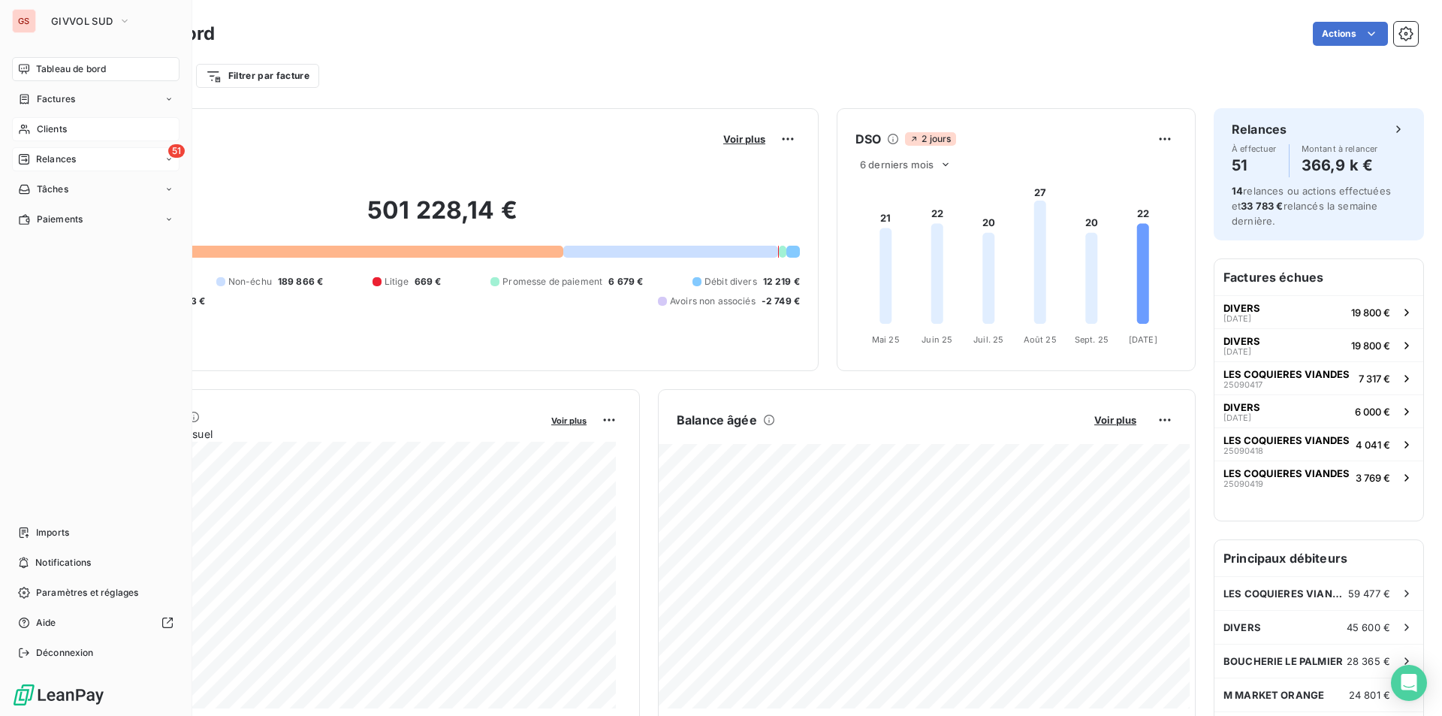
click at [58, 149] on div "51 Relances" at bounding box center [95, 159] width 167 height 24
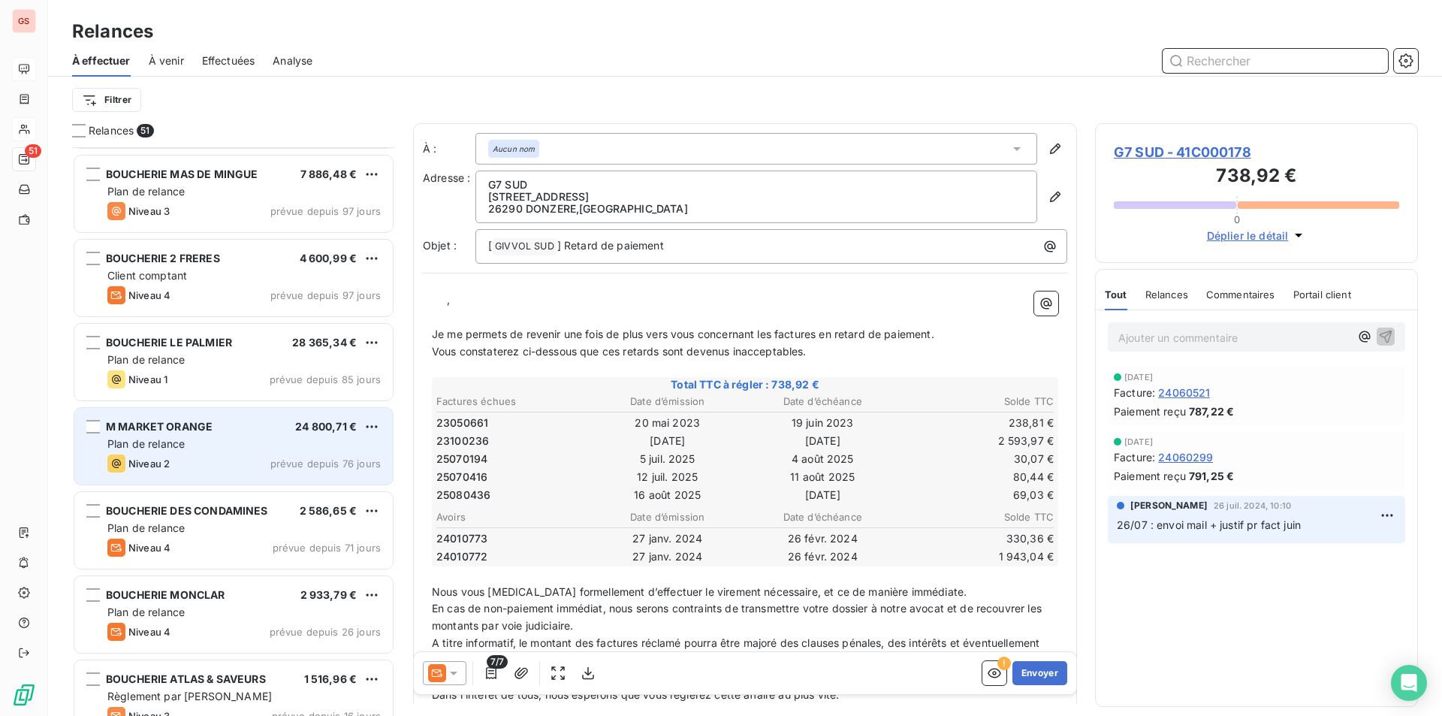
scroll to position [827, 0]
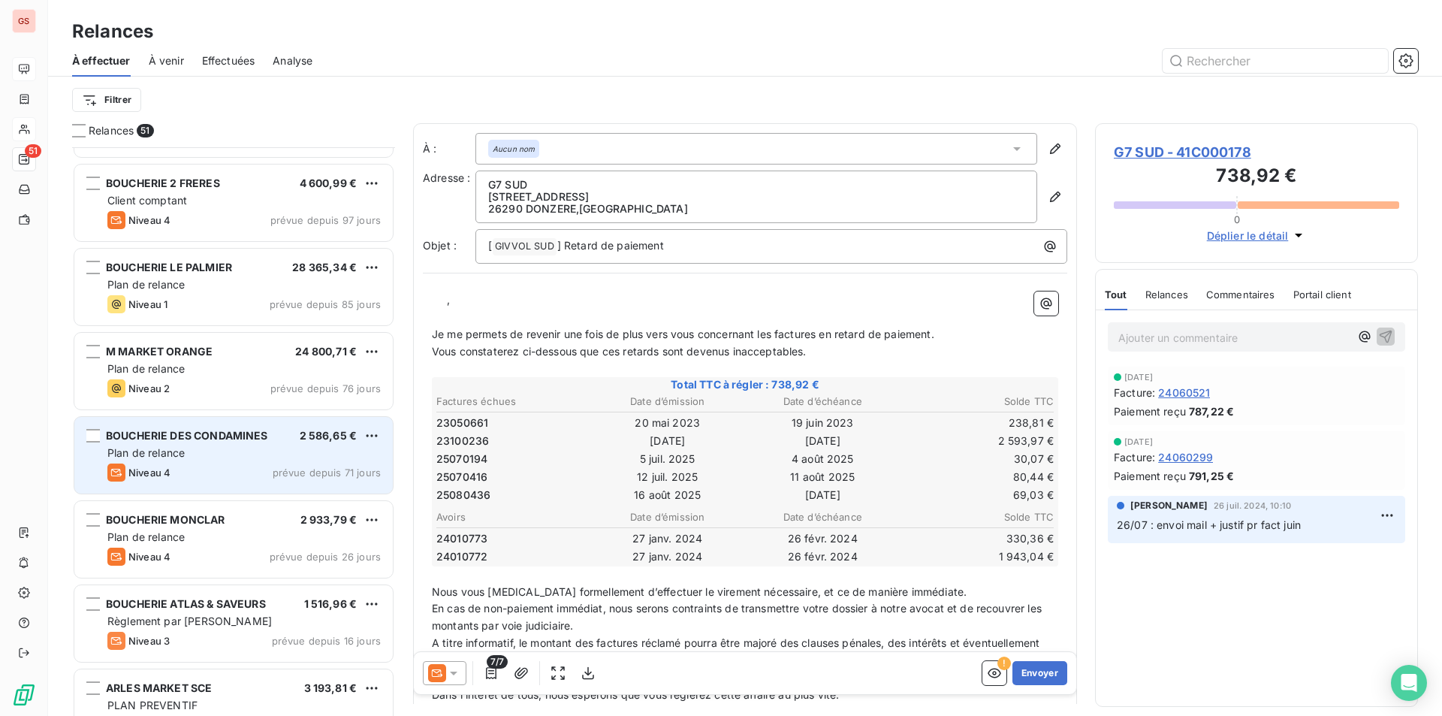
click at [185, 436] on span "BOUCHERIE DES CONDAMINES" at bounding box center [187, 435] width 162 height 13
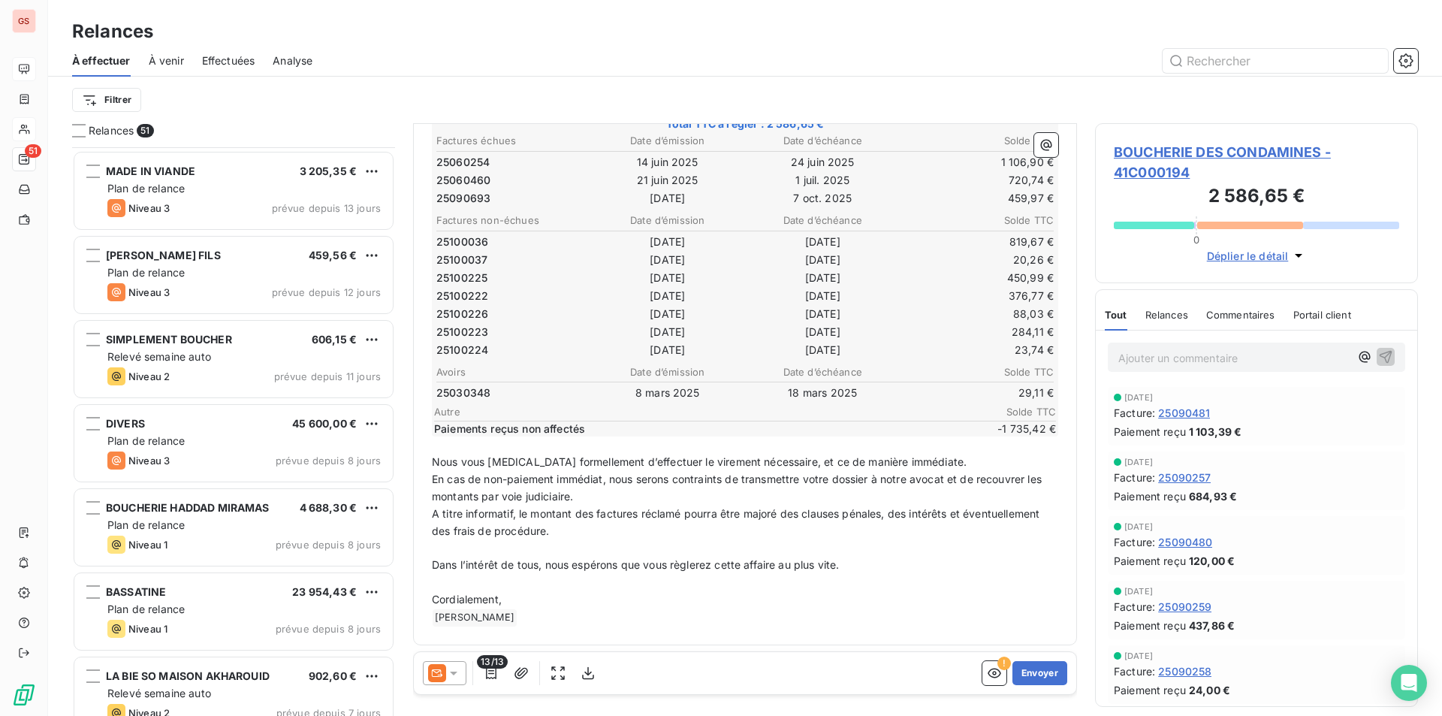
scroll to position [1503, 0]
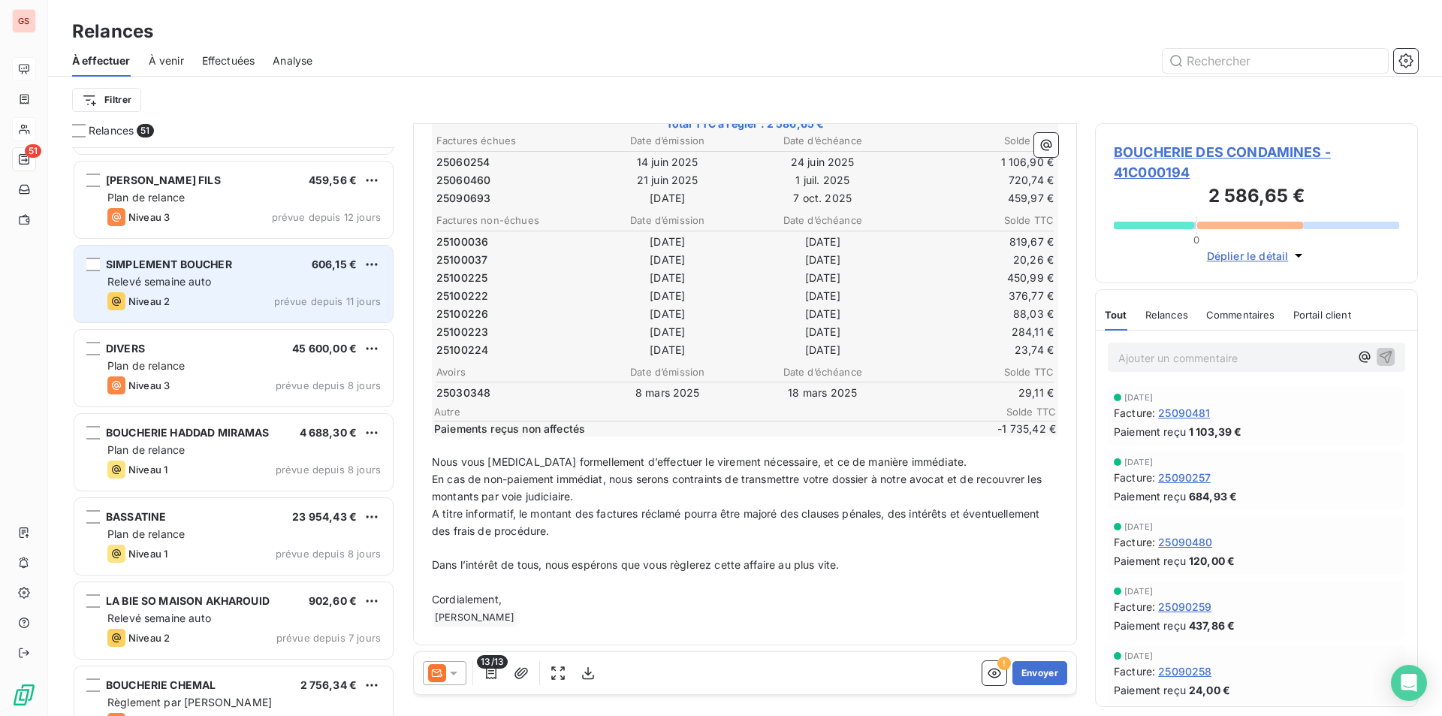
click at [235, 272] on div "SIMPLEMENT BOUCHER 606,15 € Relevé semaine auto Niveau 2 prévue depuis 11 jours" at bounding box center [233, 284] width 318 height 77
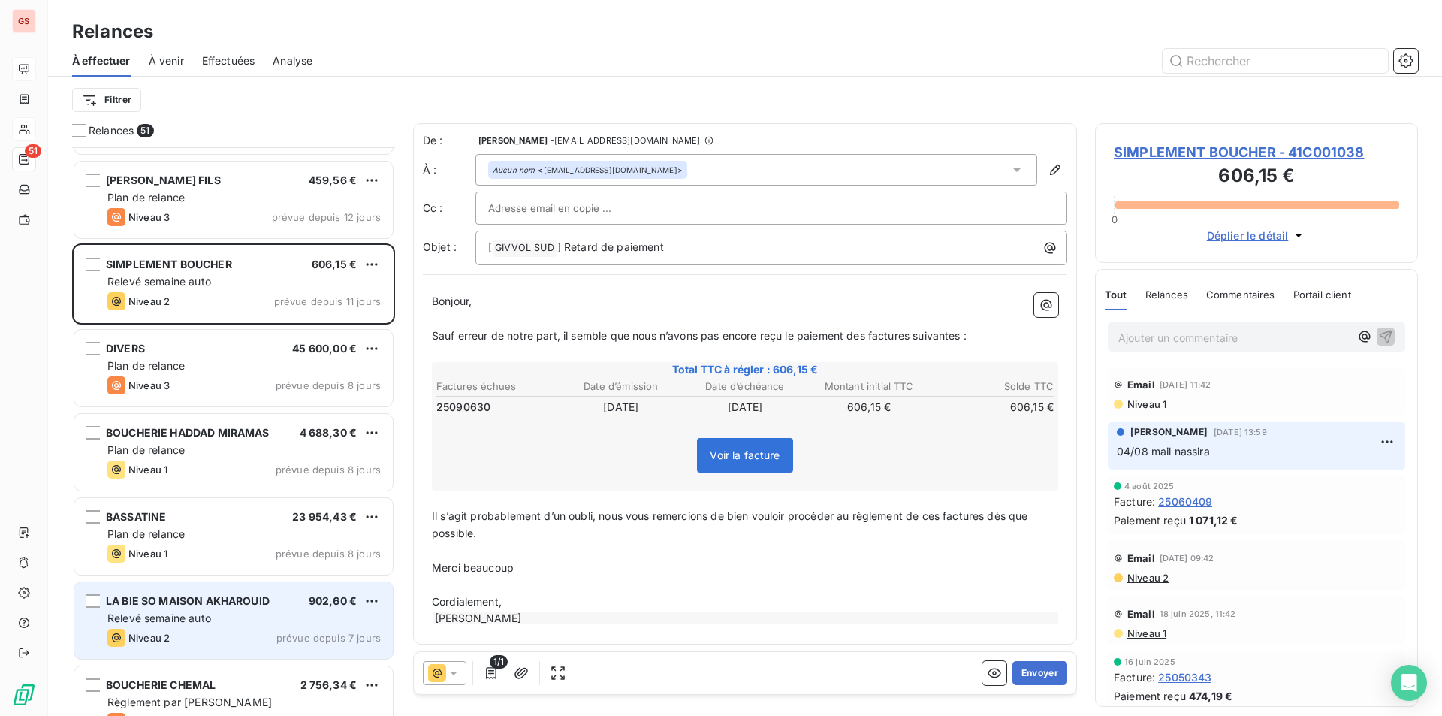
click at [277, 626] on div "LA BIE SO MAISON AKHAROUID 902,60 € Relevé semaine auto Niveau 2 prévue depuis …" at bounding box center [233, 620] width 318 height 77
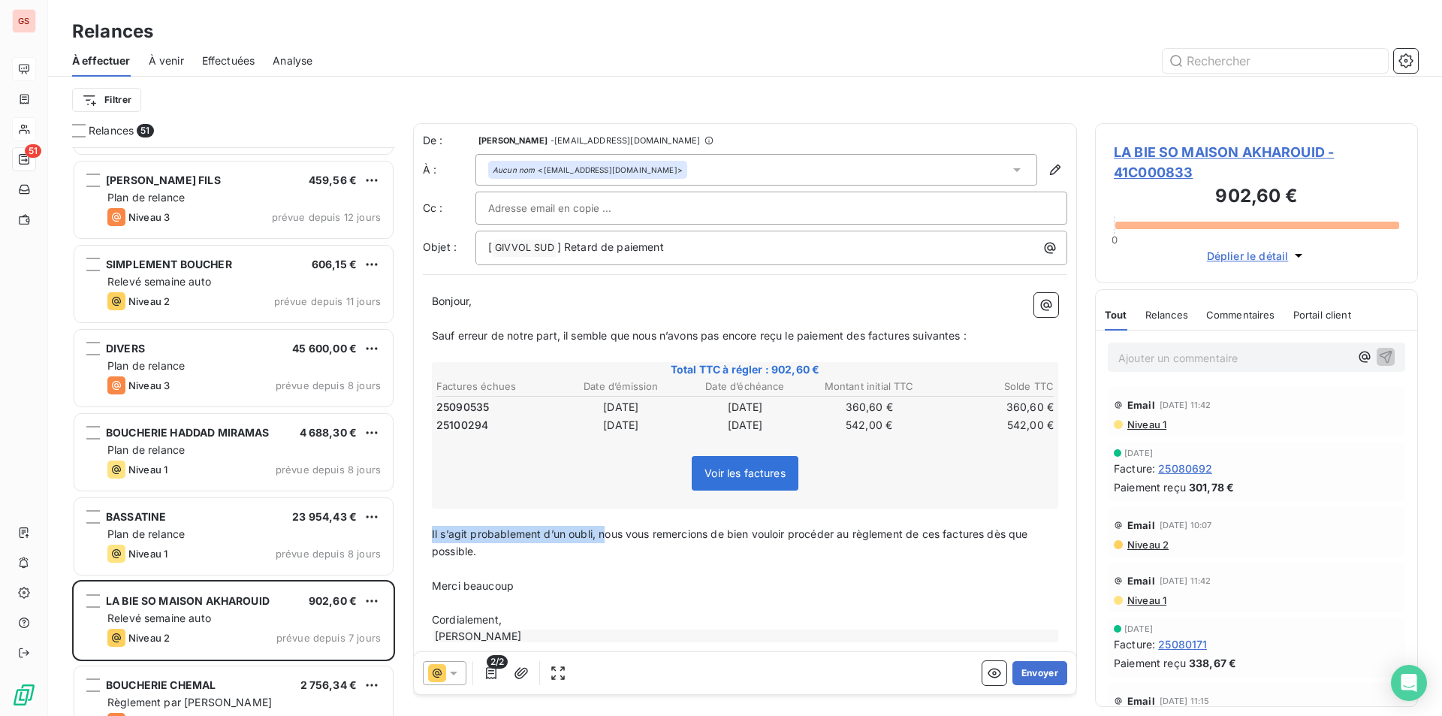
drag, startPoint x: 606, startPoint y: 535, endPoint x: 418, endPoint y: 533, distance: 188.5
click at [418, 533] on div "De : [PERSON_NAME] - [EMAIL_ADDRESS][DOMAIN_NAME] À : Aucun nom <[EMAIL_ADDRESS…" at bounding box center [745, 392] width 664 height 539
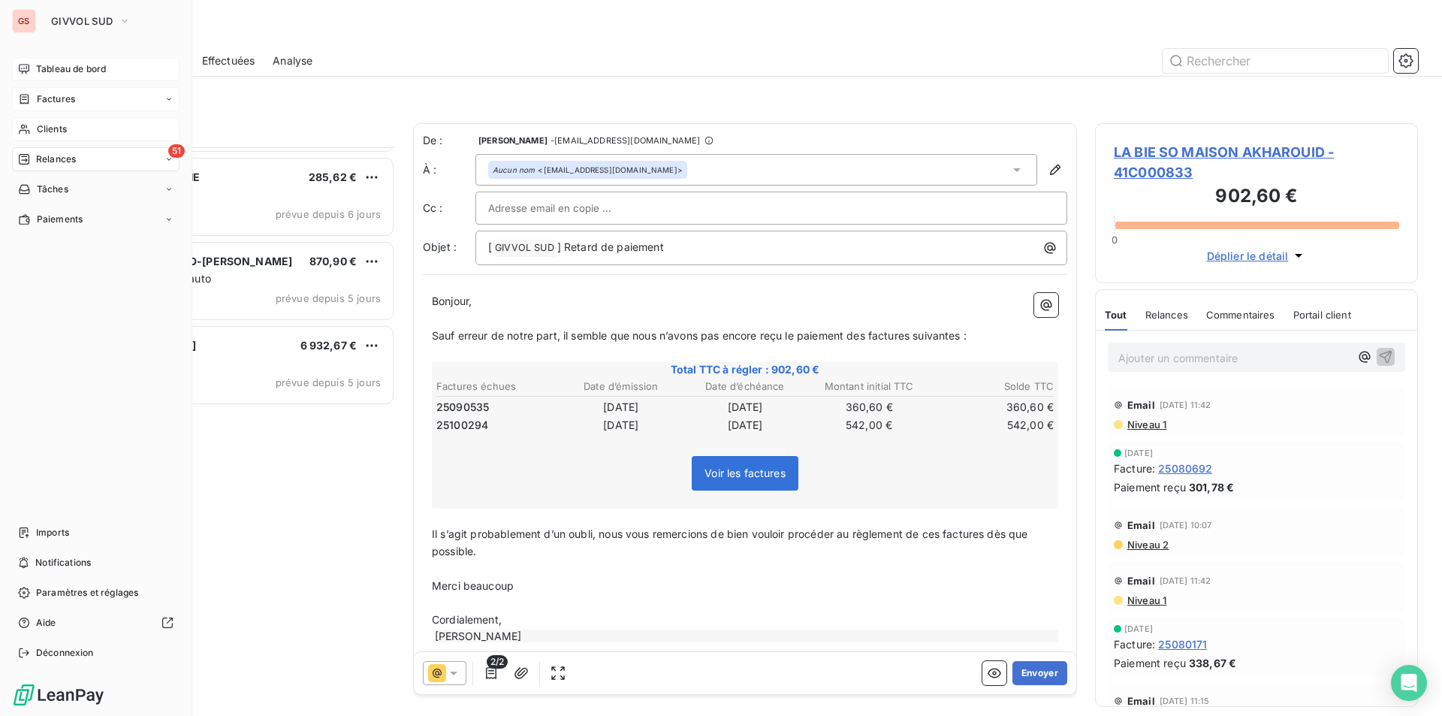
scroll to position [1728, 0]
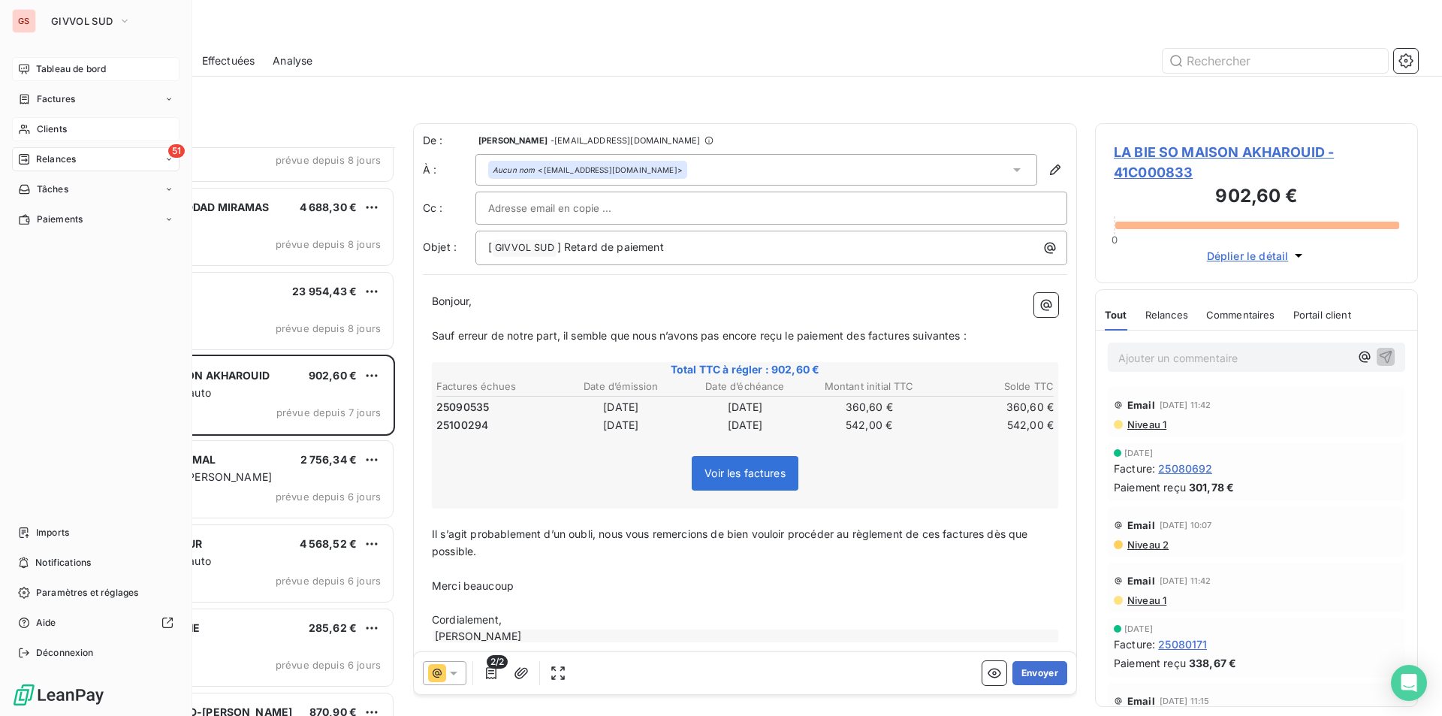
click at [50, 122] on div "Clients" at bounding box center [95, 129] width 167 height 24
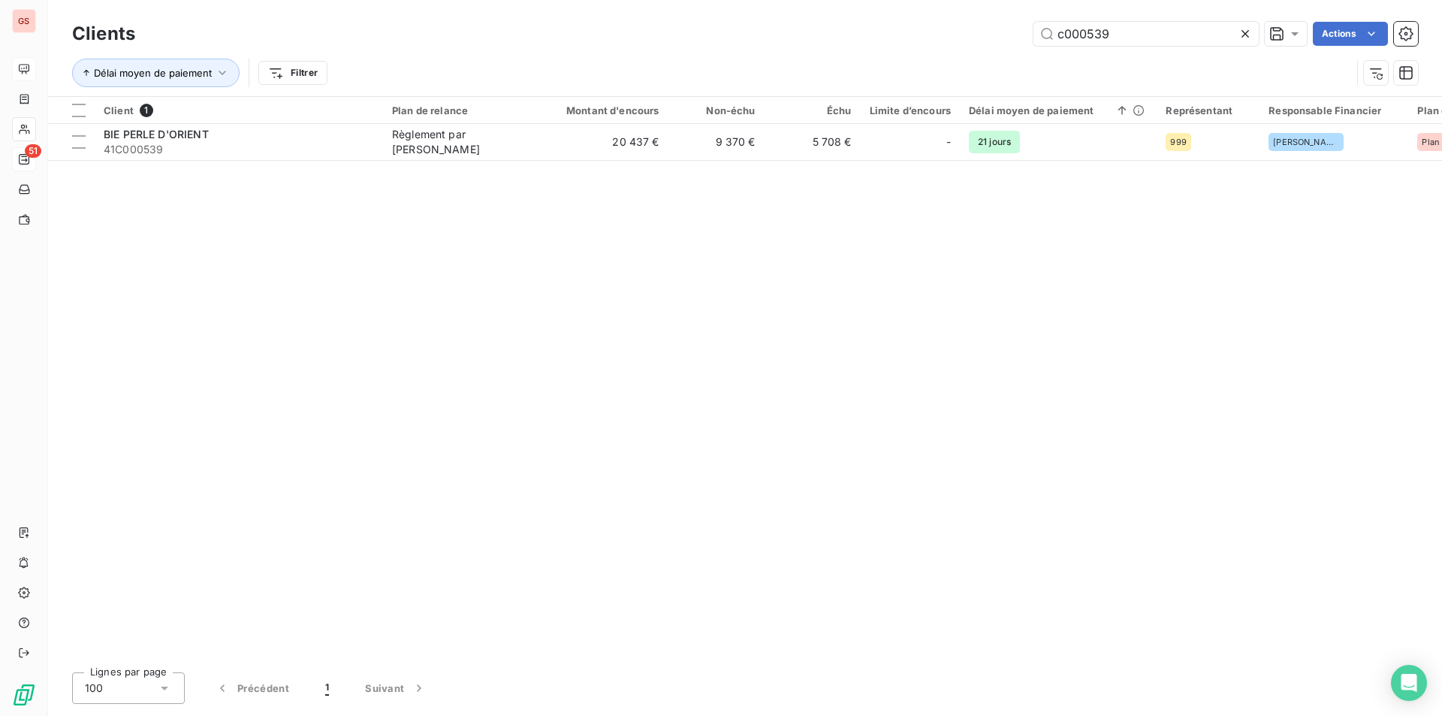
drag, startPoint x: 1143, startPoint y: 33, endPoint x: 921, endPoint y: 13, distance: 222.4
click at [921, 13] on div "Clients c000539 Actions Délai moyen de paiement Filtrer" at bounding box center [745, 48] width 1394 height 96
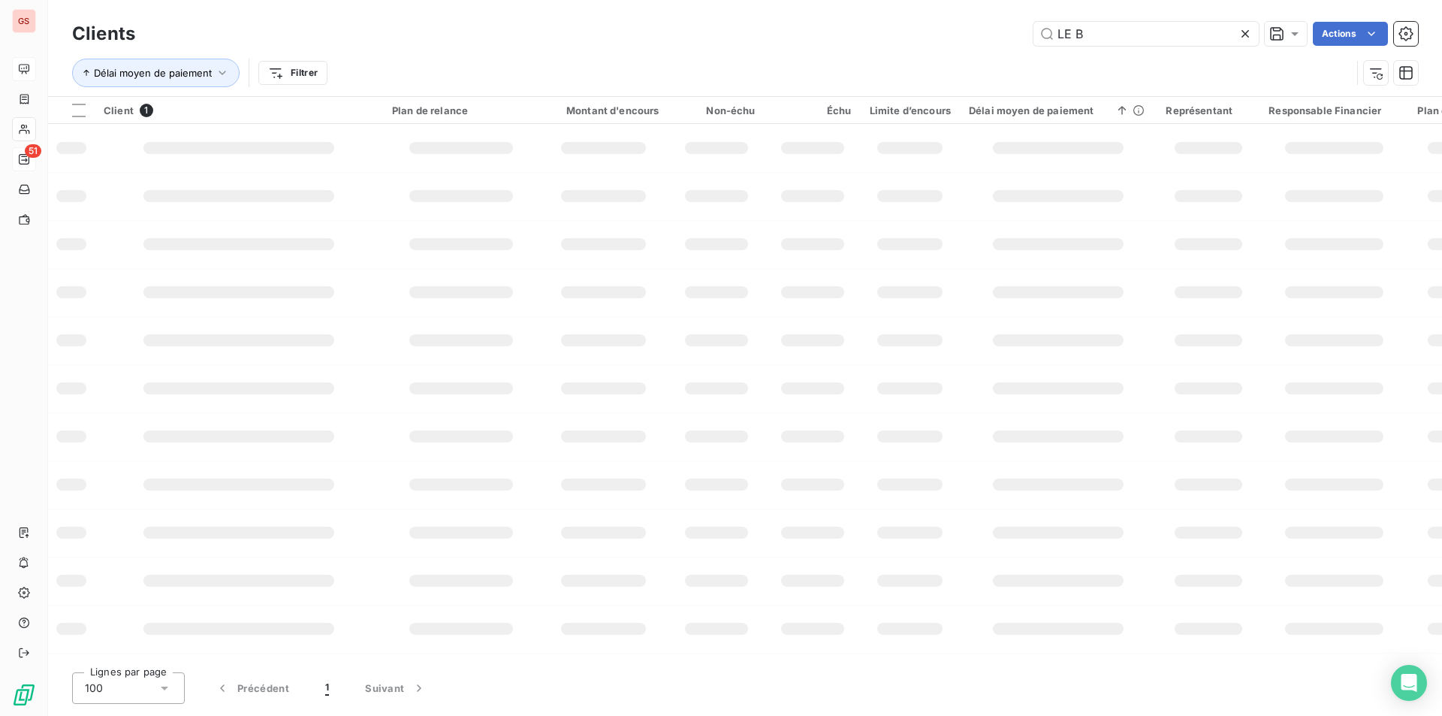
type input "LE B"
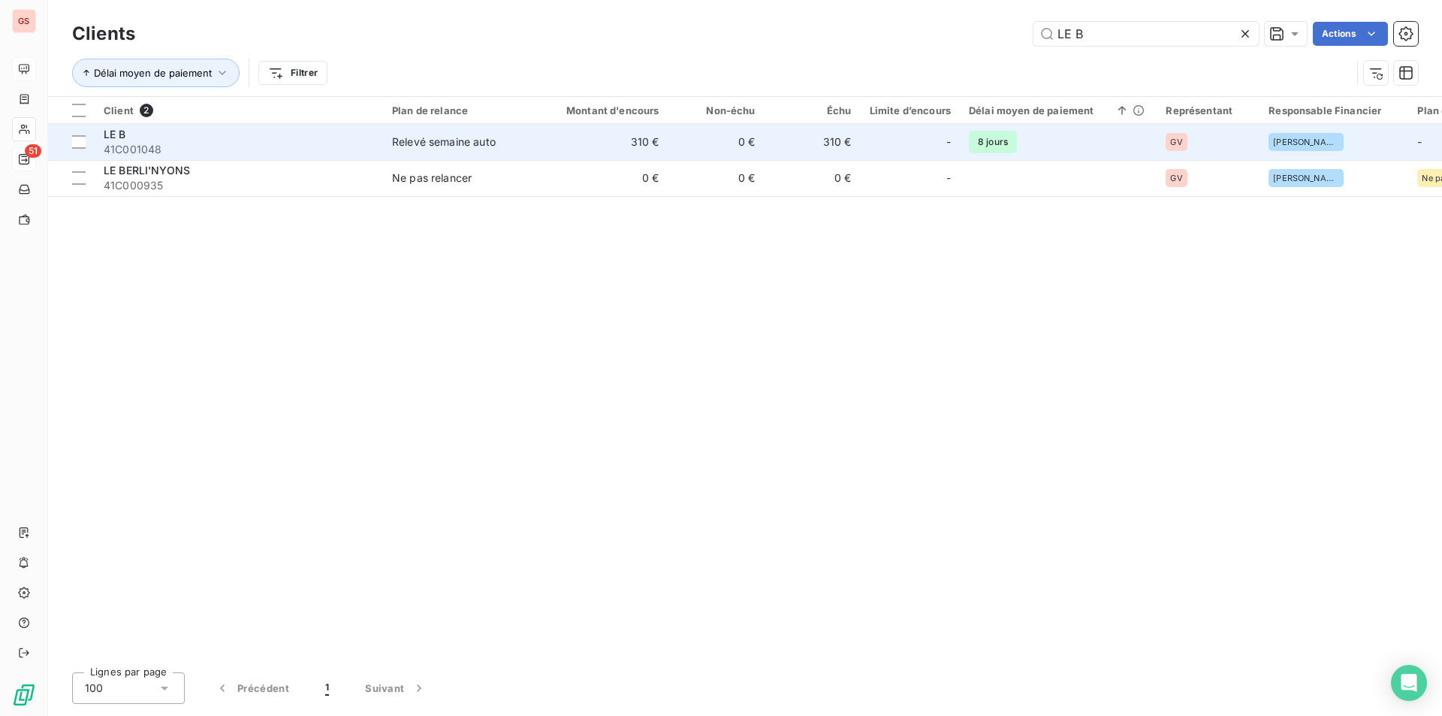
click at [568, 140] on td "310 €" at bounding box center [603, 142] width 129 height 36
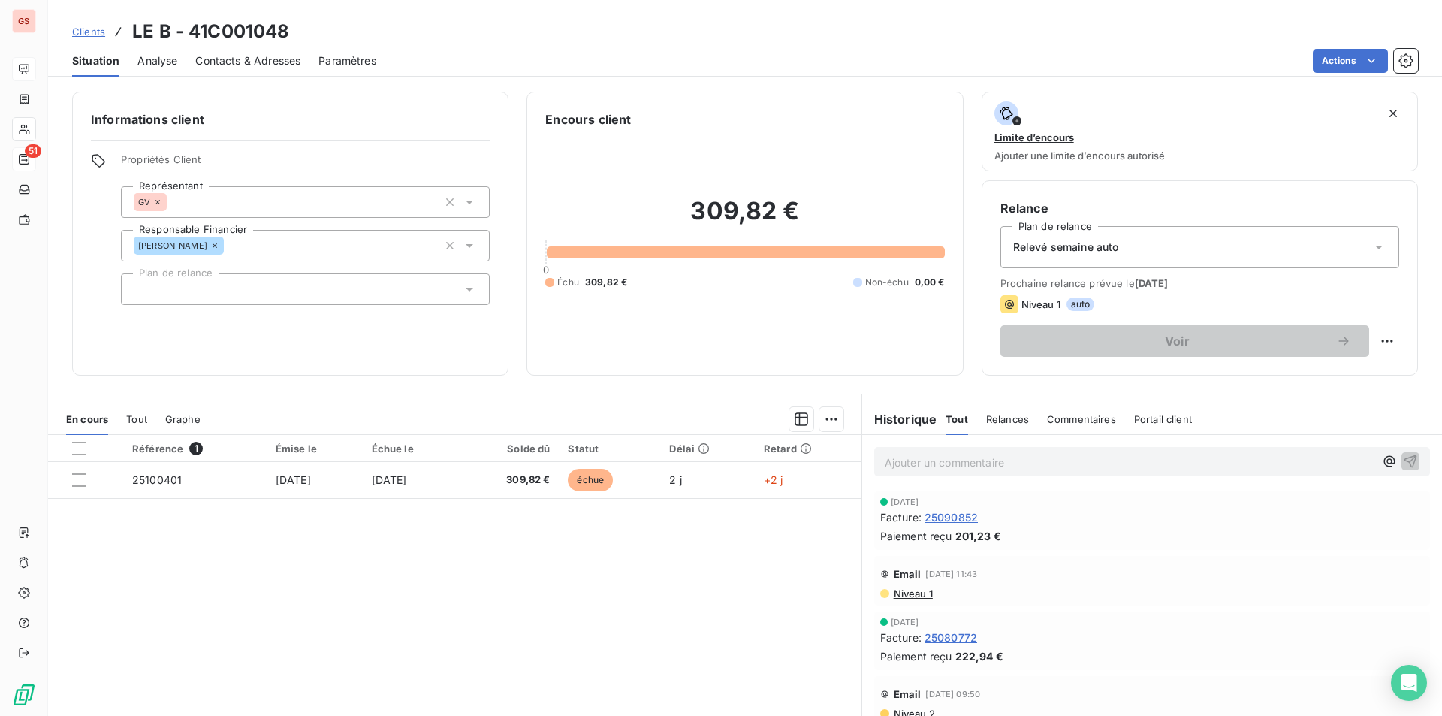
click at [267, 61] on span "Contacts & Adresses" at bounding box center [247, 60] width 105 height 15
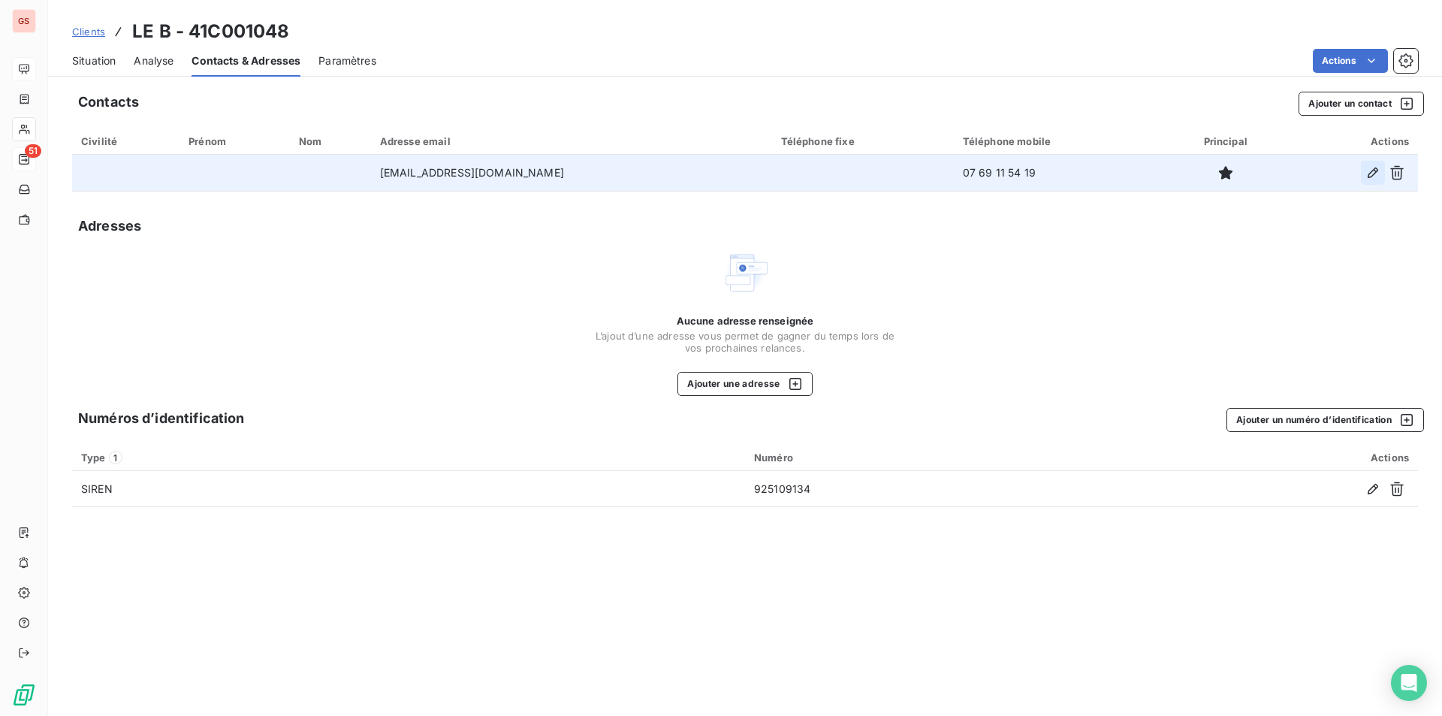
click at [1364, 170] on button "button" at bounding box center [1373, 173] width 24 height 24
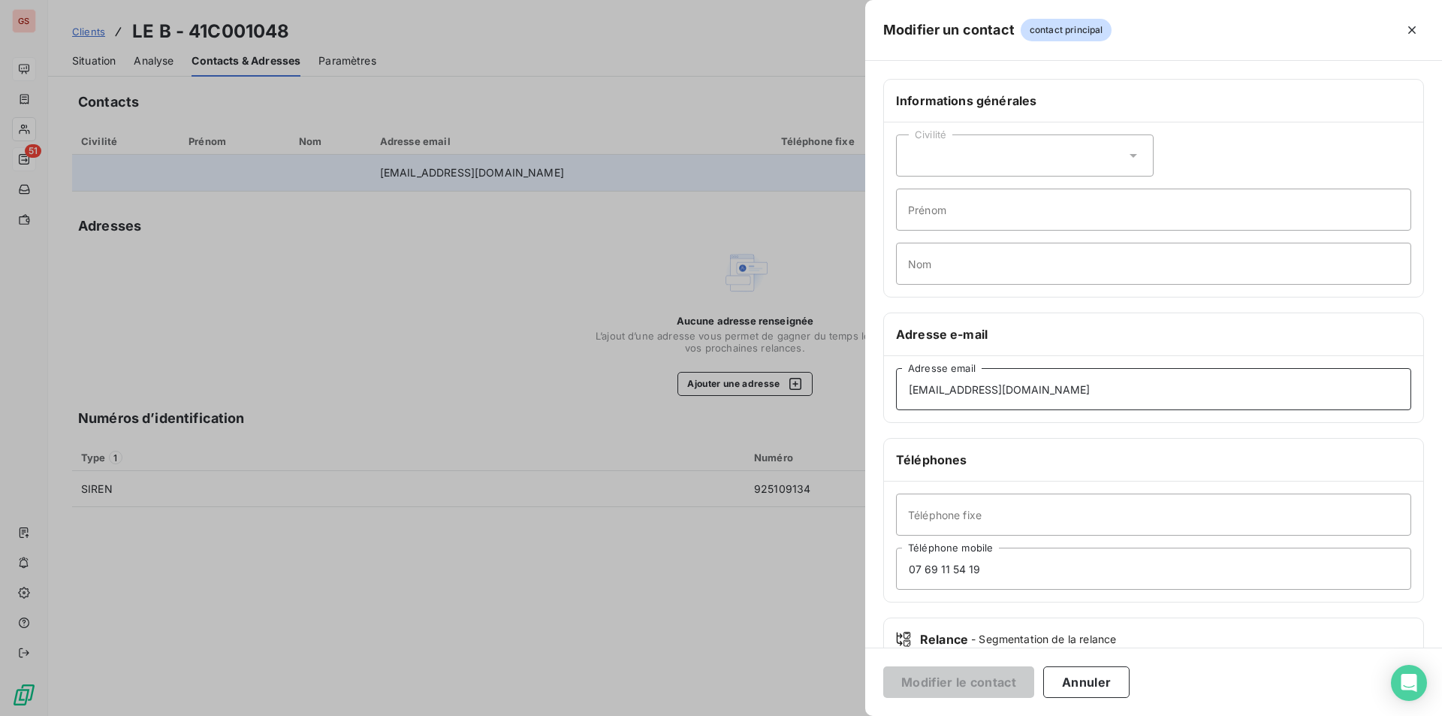
drag, startPoint x: 988, startPoint y: 388, endPoint x: 856, endPoint y: 372, distance: 133.1
click at [857, 715] on div "Modifier un contact contact principal Informations générales Civilité Prénom No…" at bounding box center [721, 716] width 1442 height 0
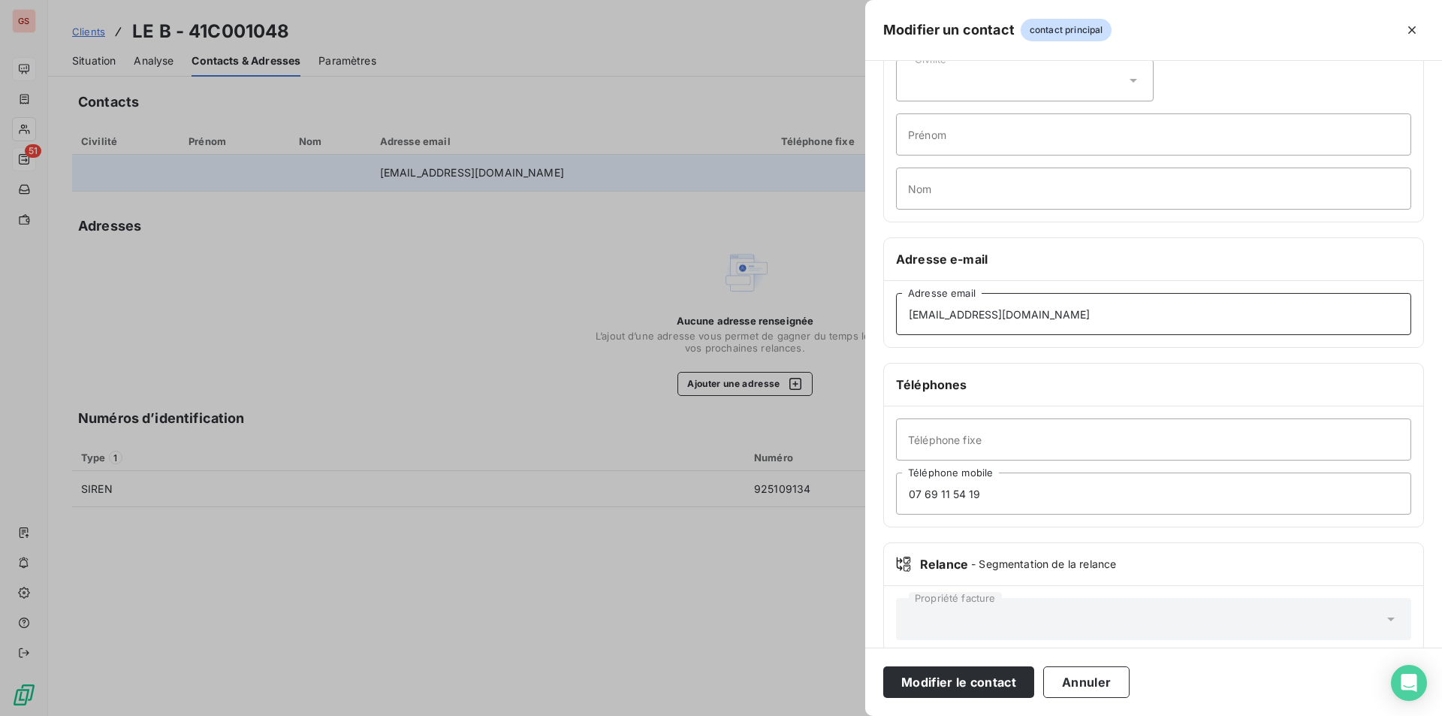
scroll to position [98, 0]
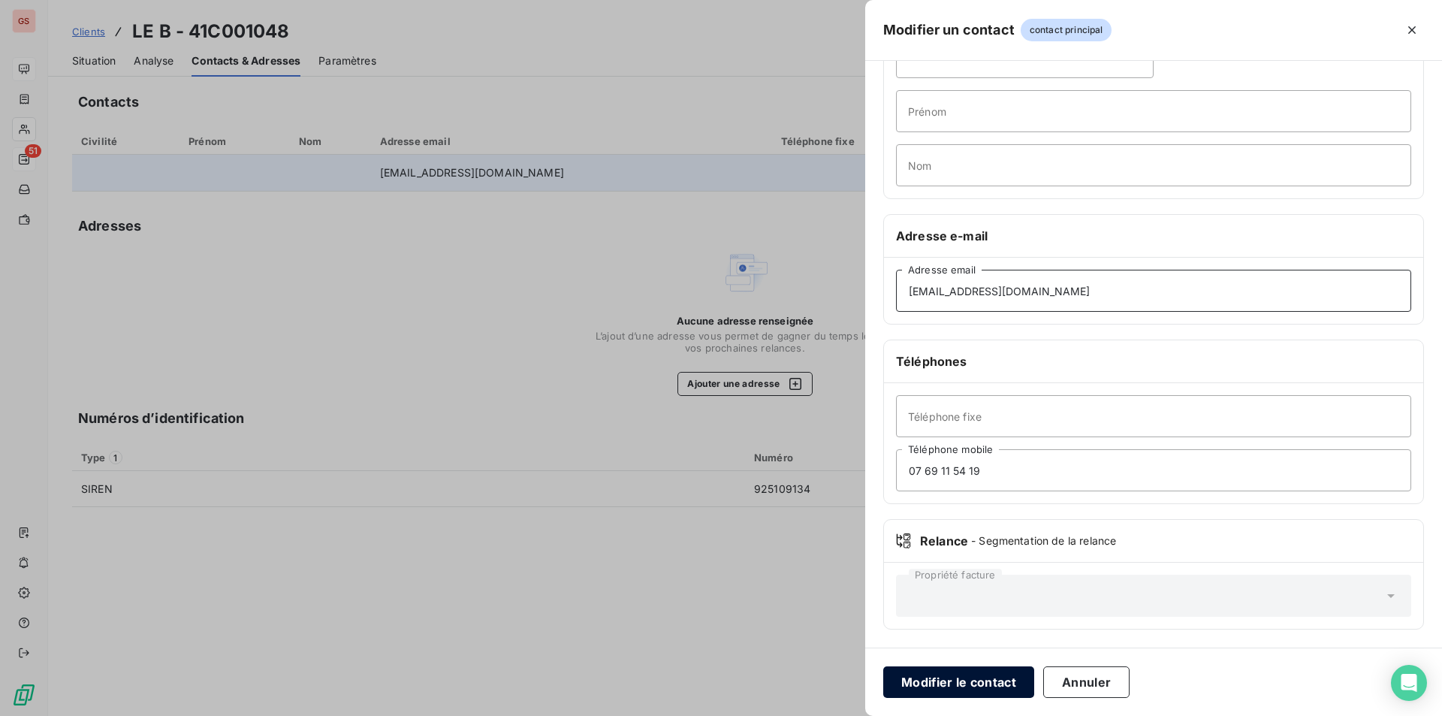
type input "[EMAIL_ADDRESS][DOMAIN_NAME]"
click at [957, 679] on button "Modifier le contact" at bounding box center [958, 682] width 151 height 32
